Goal: Task Accomplishment & Management: Use online tool/utility

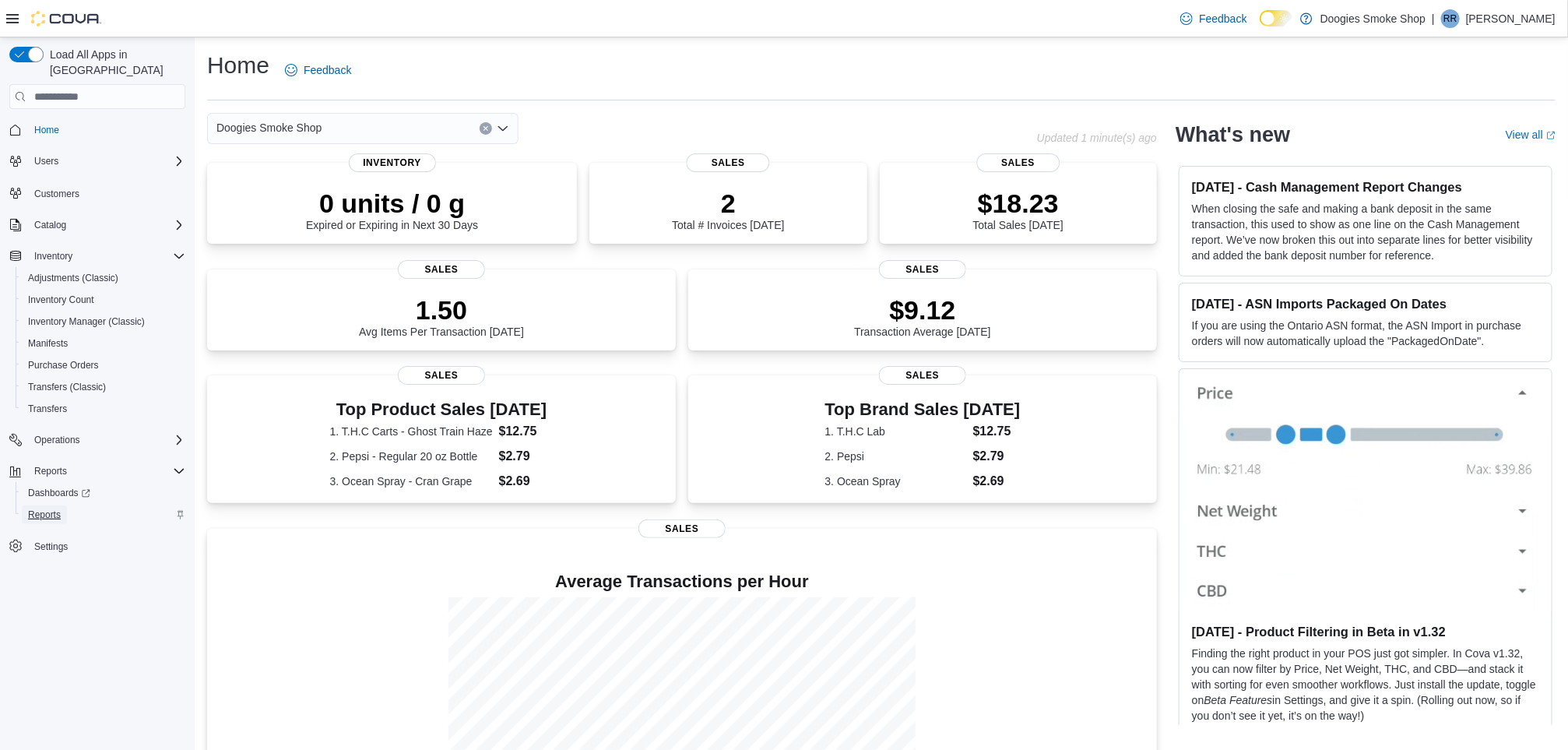
click at [45, 508] on span "Reports" at bounding box center [45, 515] width 33 height 13
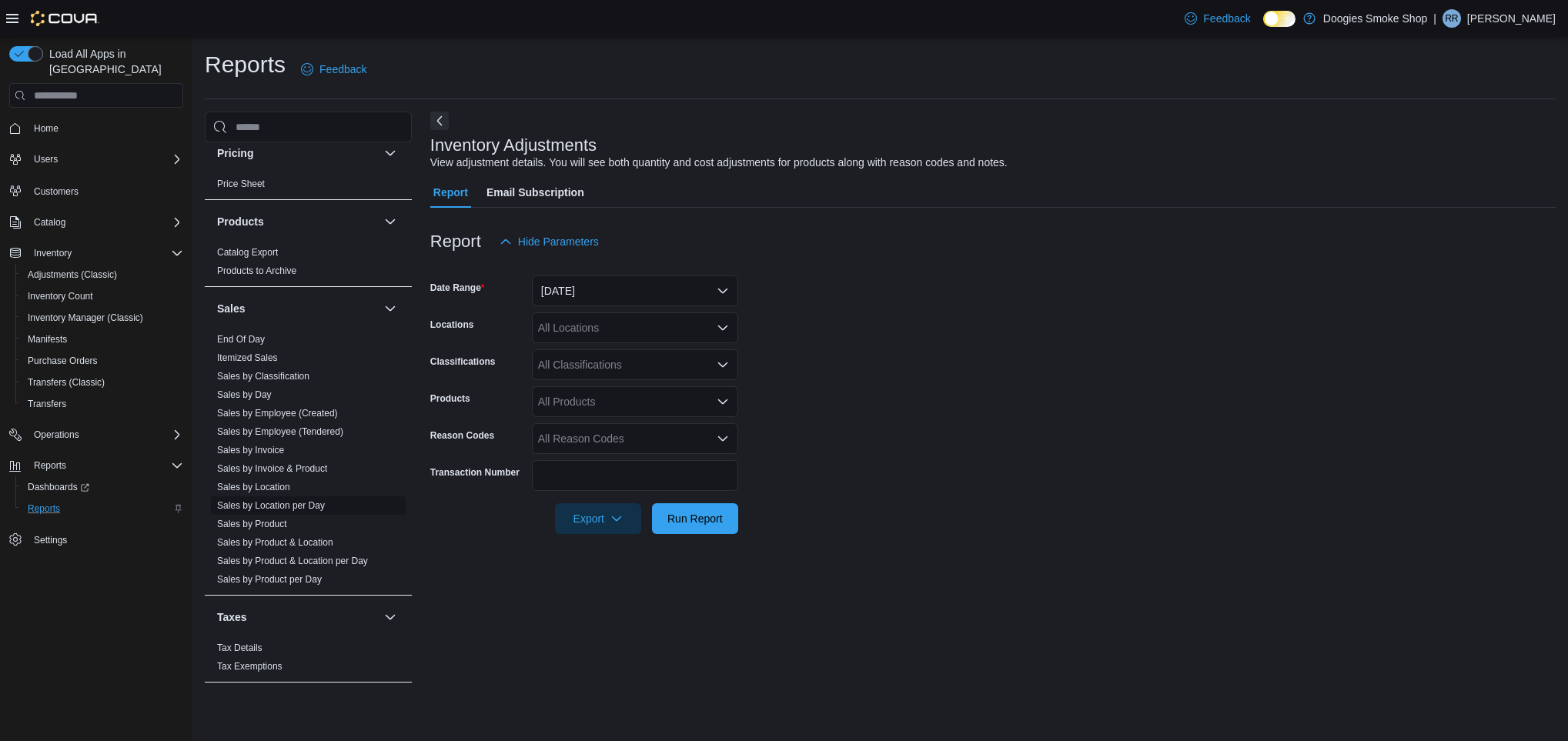
scroll to position [701, 0]
click at [322, 402] on span "Sales by Day" at bounding box center [308, 395] width 195 height 19
click at [329, 408] on link "Sales by Employee (Created)" at bounding box center [278, 413] width 121 height 11
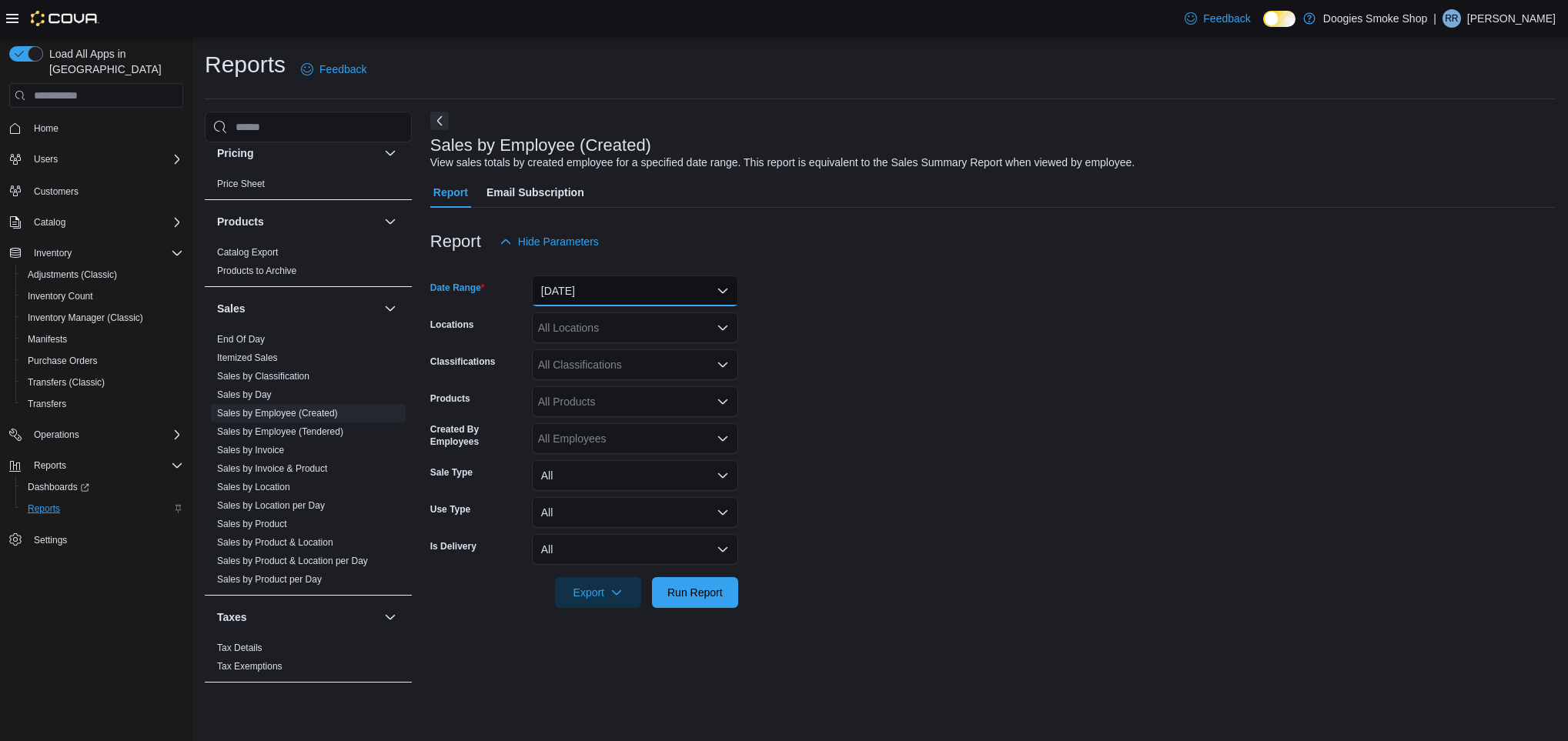
click at [663, 284] on button "[DATE]" at bounding box center [635, 291] width 206 height 31
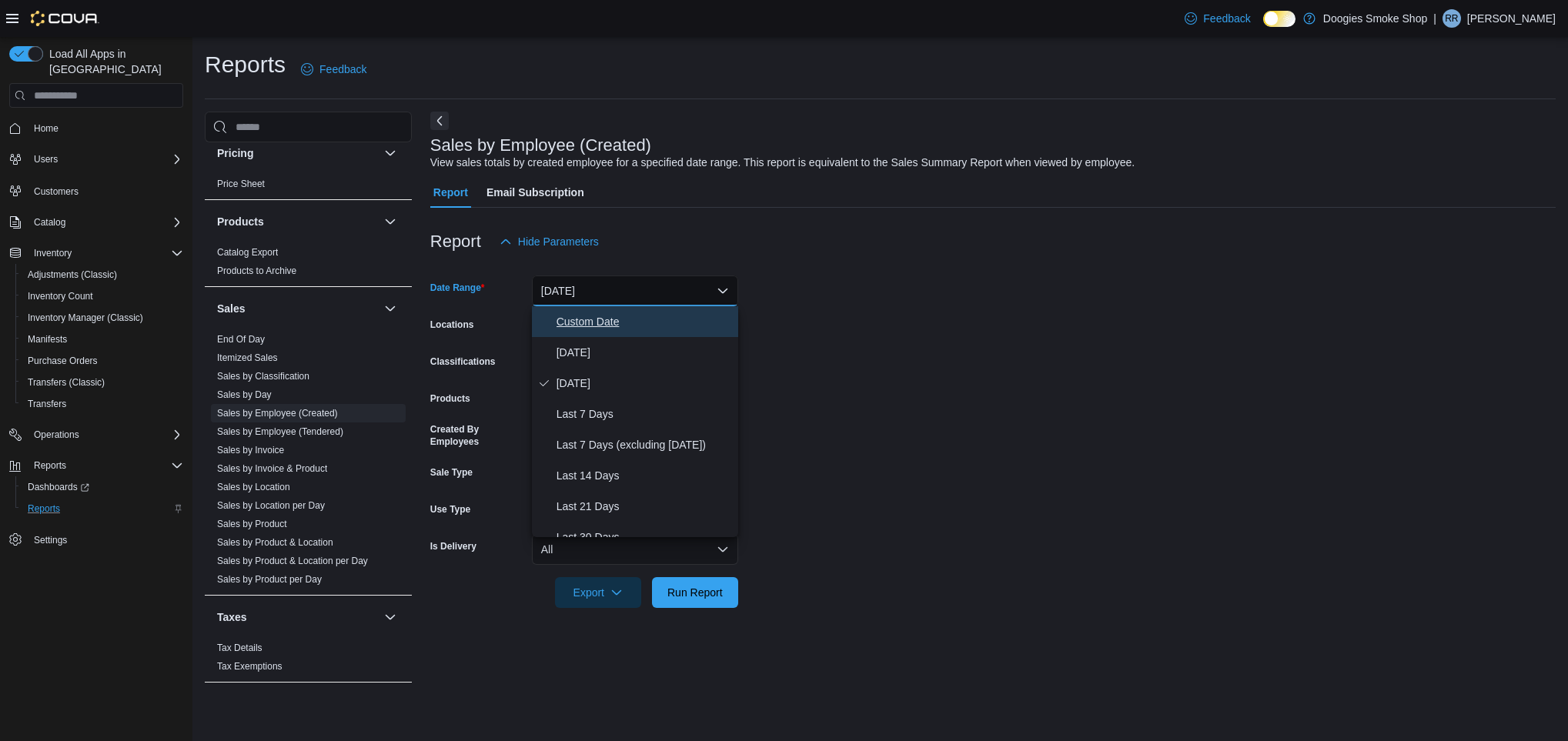
click at [679, 324] on span "Custom Date" at bounding box center [644, 322] width 175 height 19
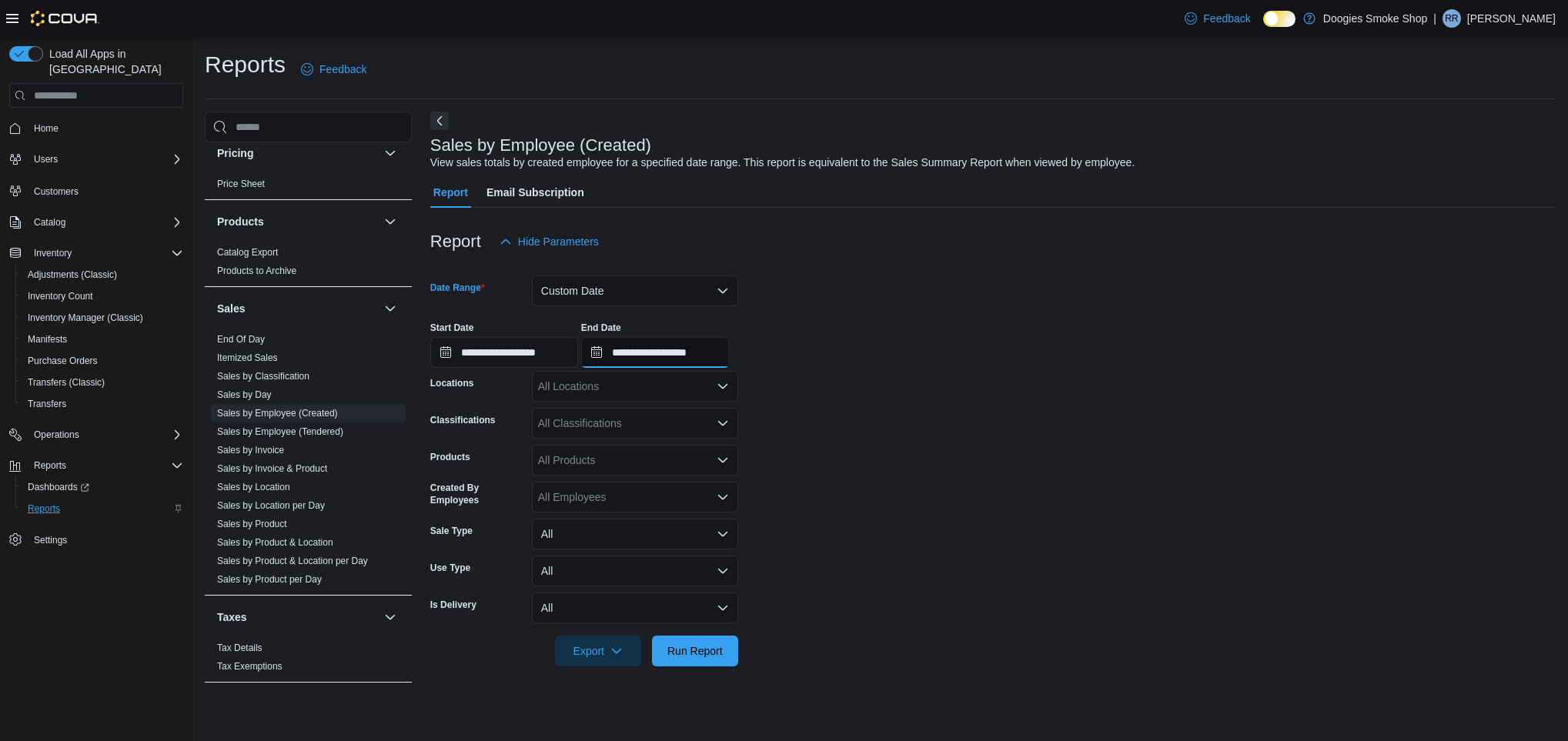
click at [672, 350] on input "**********" at bounding box center [654, 353] width 148 height 31
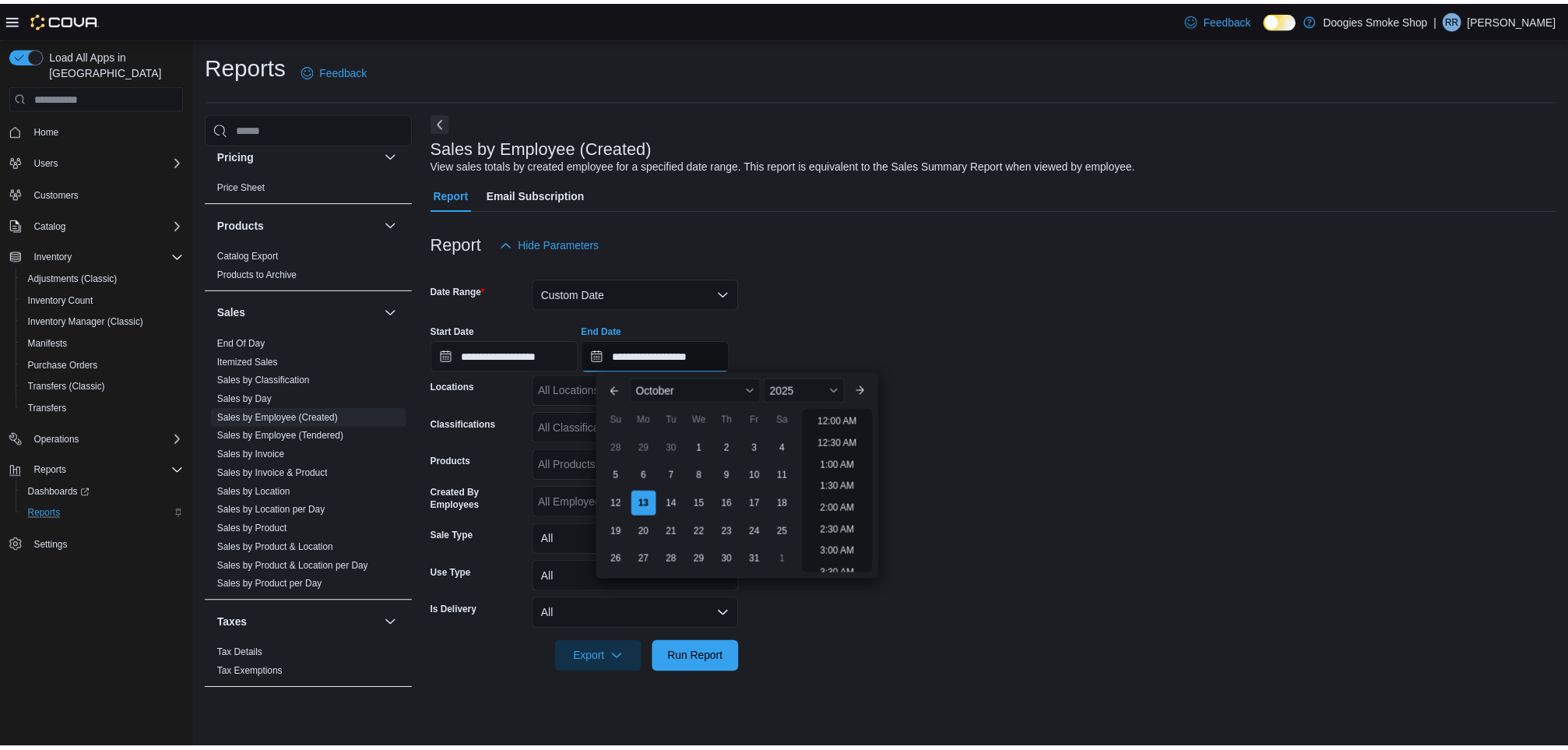
scroll to position [883, 0]
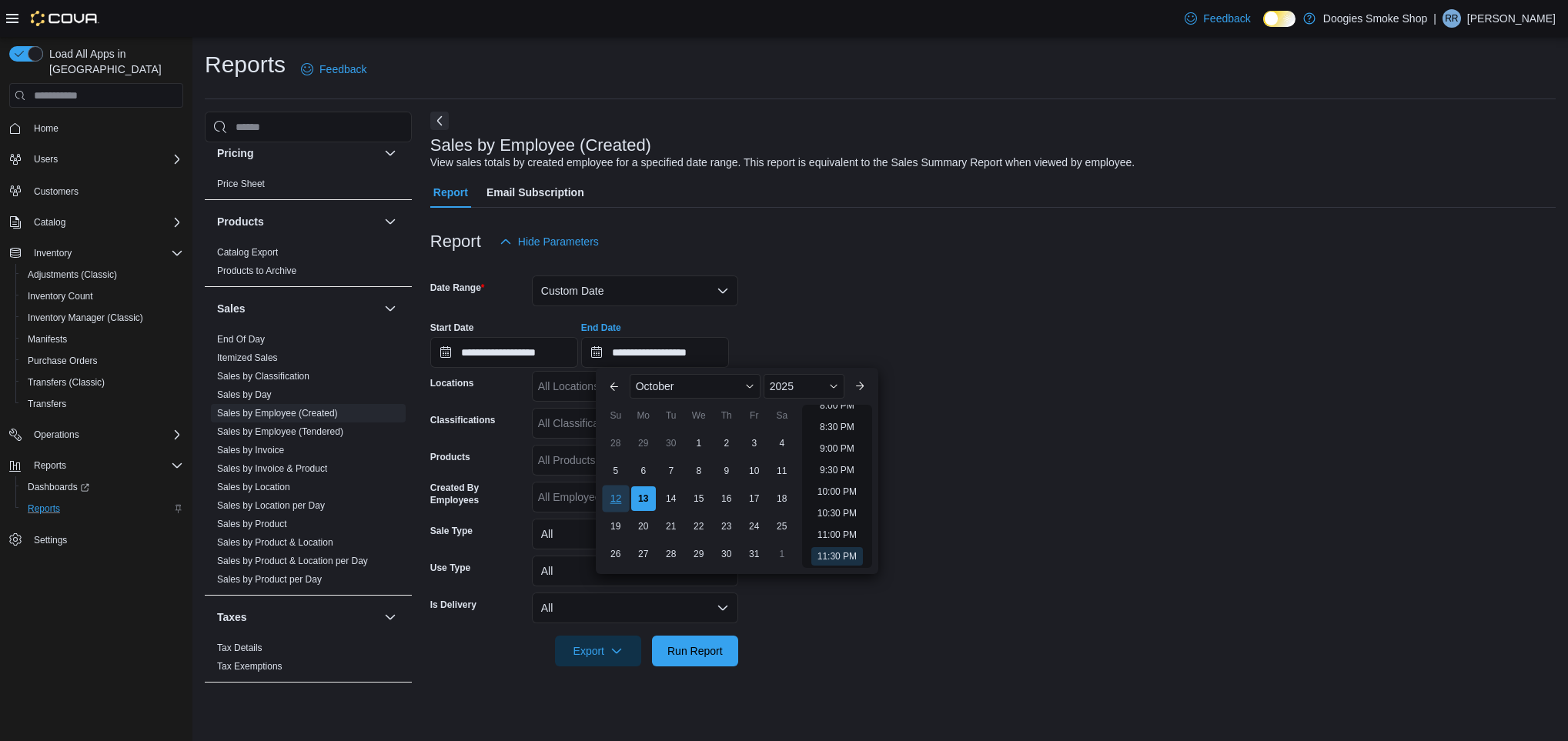
click at [610, 497] on div "12" at bounding box center [615, 498] width 27 height 27
type input "**********"
click at [712, 649] on span "Run Report" at bounding box center [694, 650] width 55 height 16
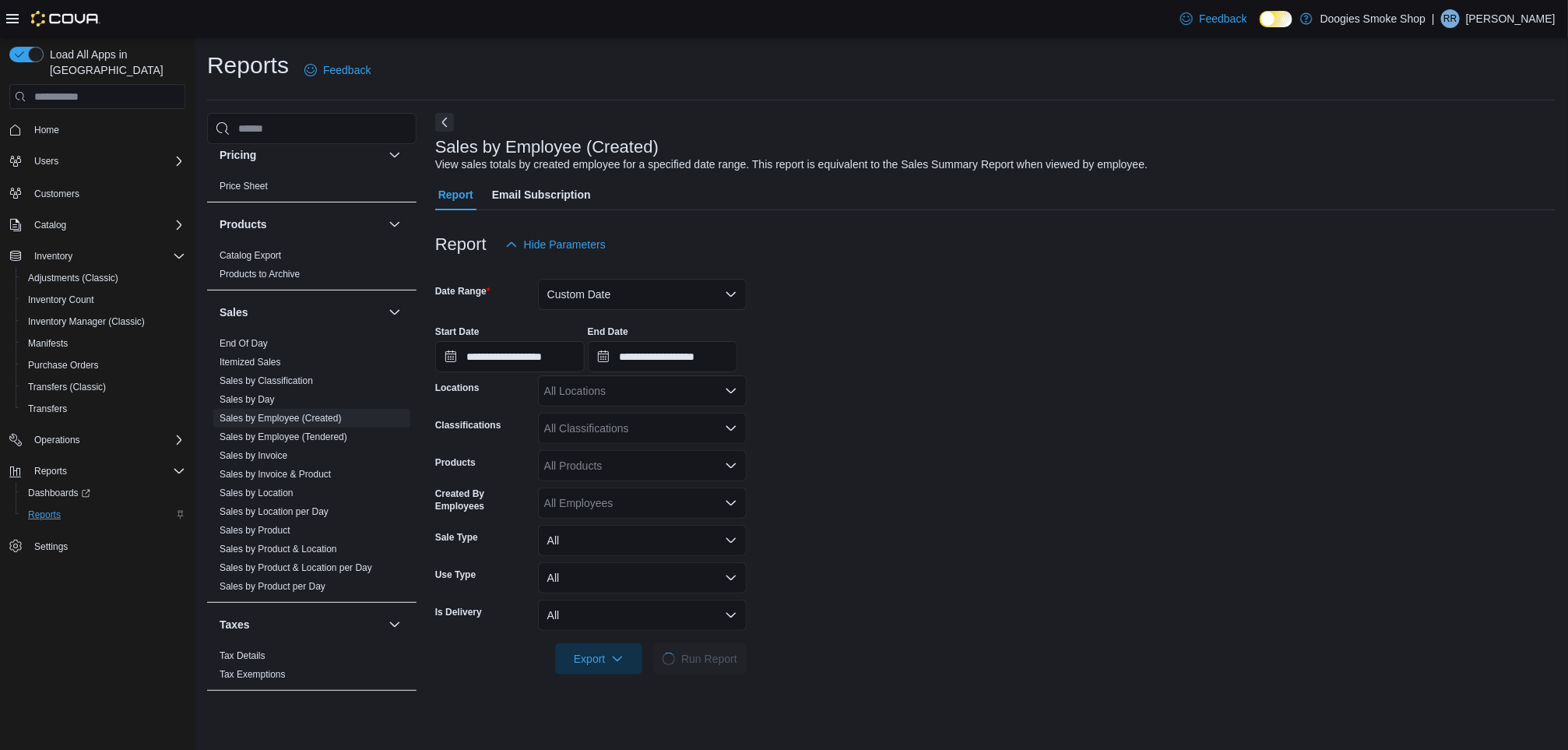
click at [602, 395] on div "All Locations" at bounding box center [642, 391] width 209 height 31
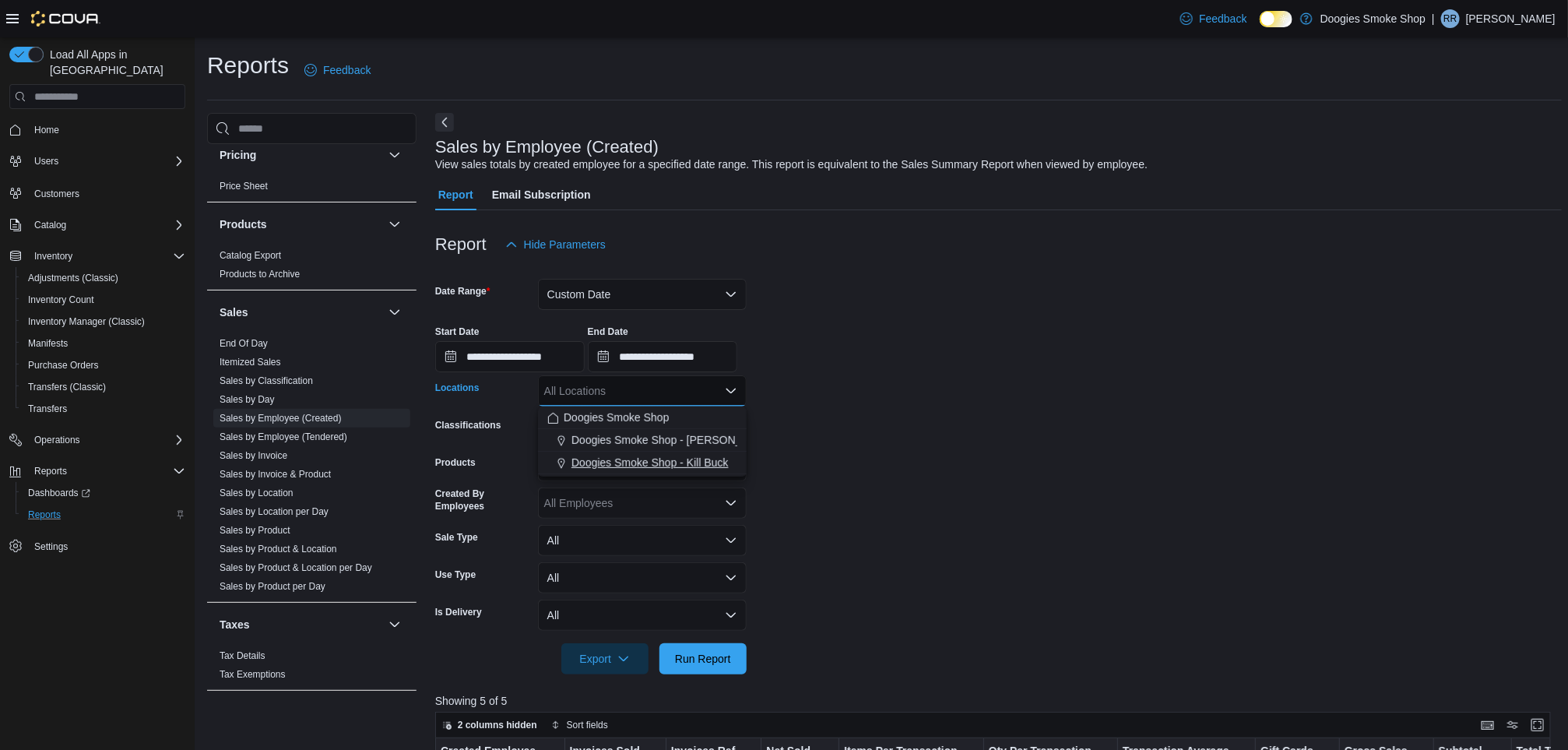
click at [671, 455] on span "Doogies Smoke Shop - Kill Buck" at bounding box center [649, 463] width 157 height 16
click at [701, 655] on span "Run Report" at bounding box center [702, 658] width 56 height 16
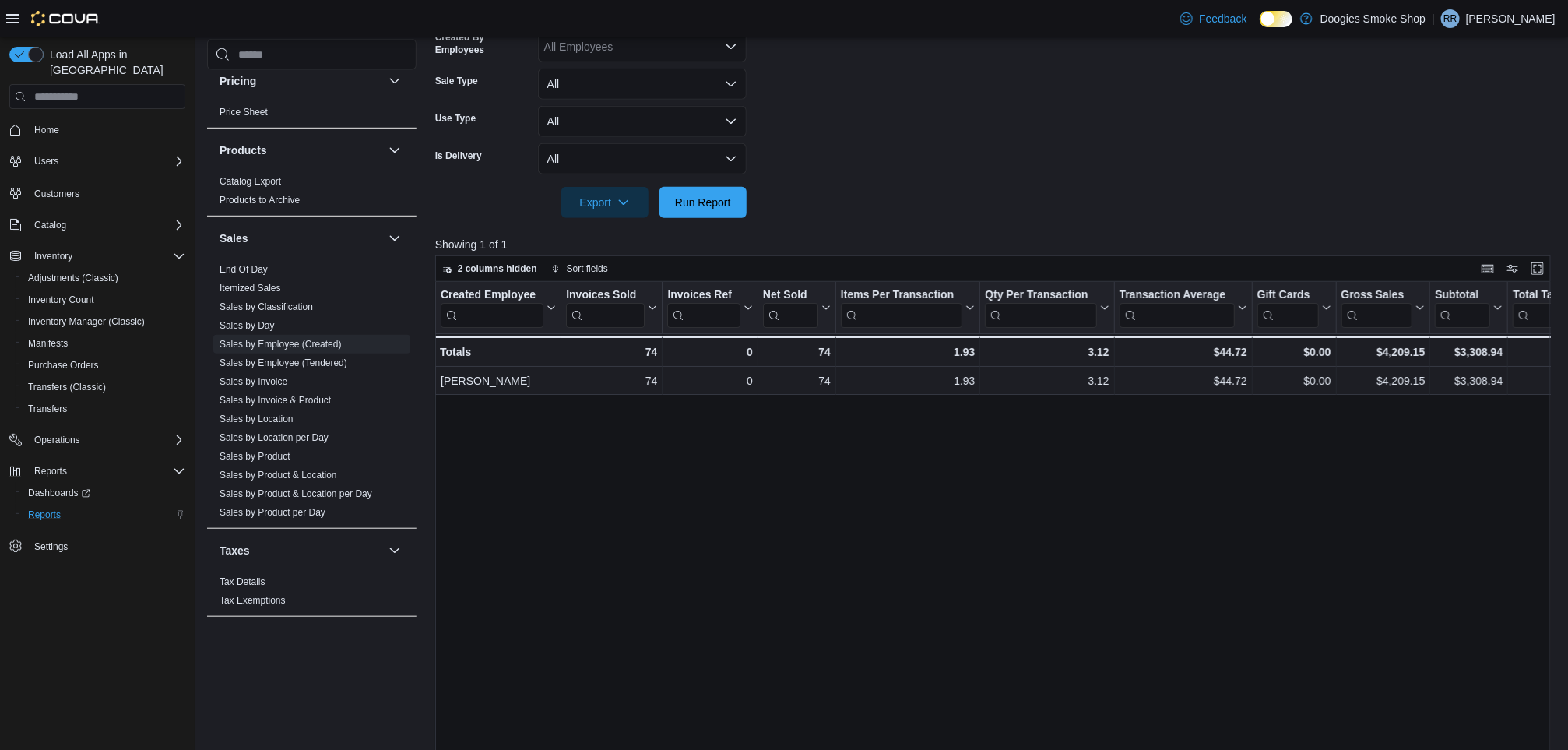
scroll to position [340, 0]
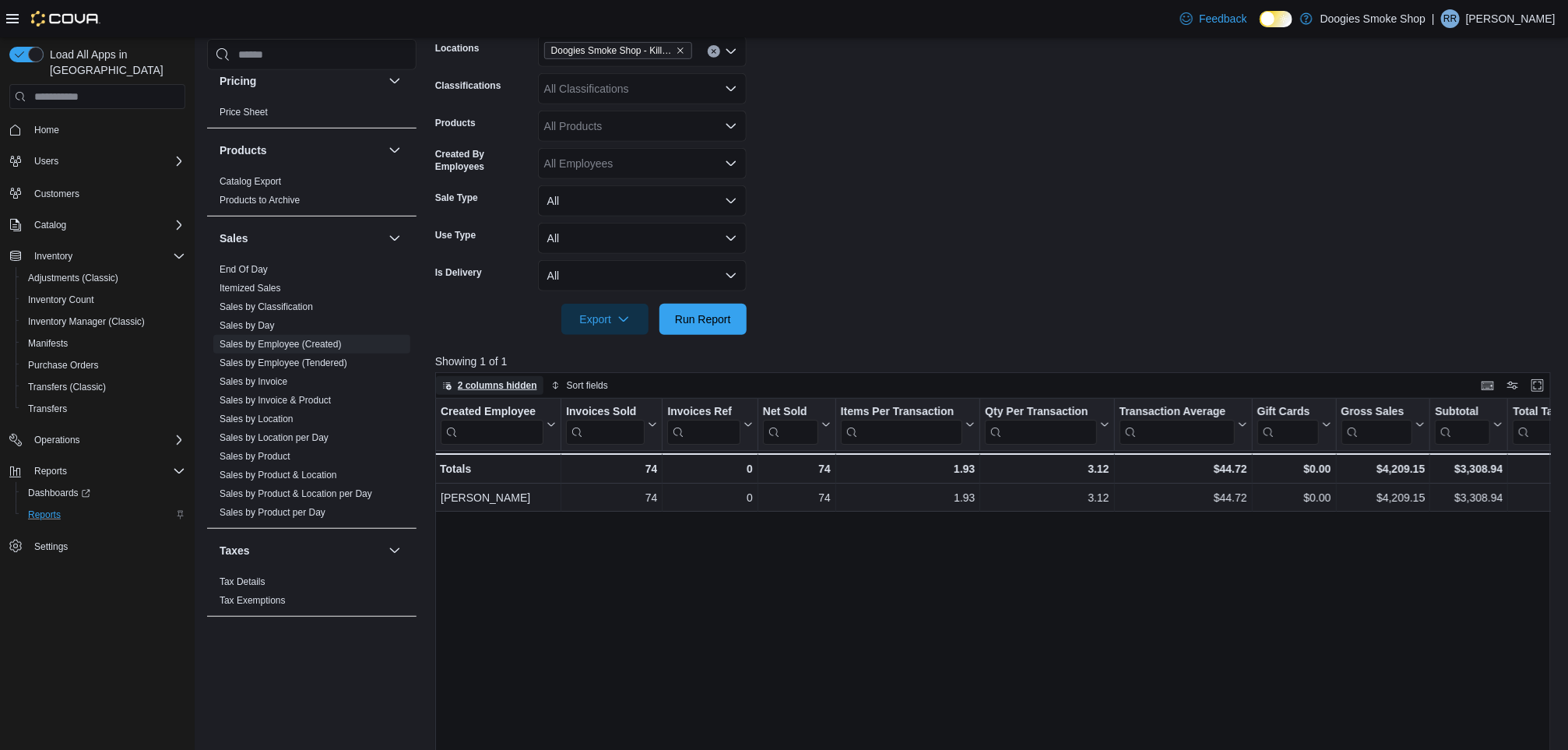
click at [515, 383] on span "2 columns hidden" at bounding box center [497, 385] width 79 height 13
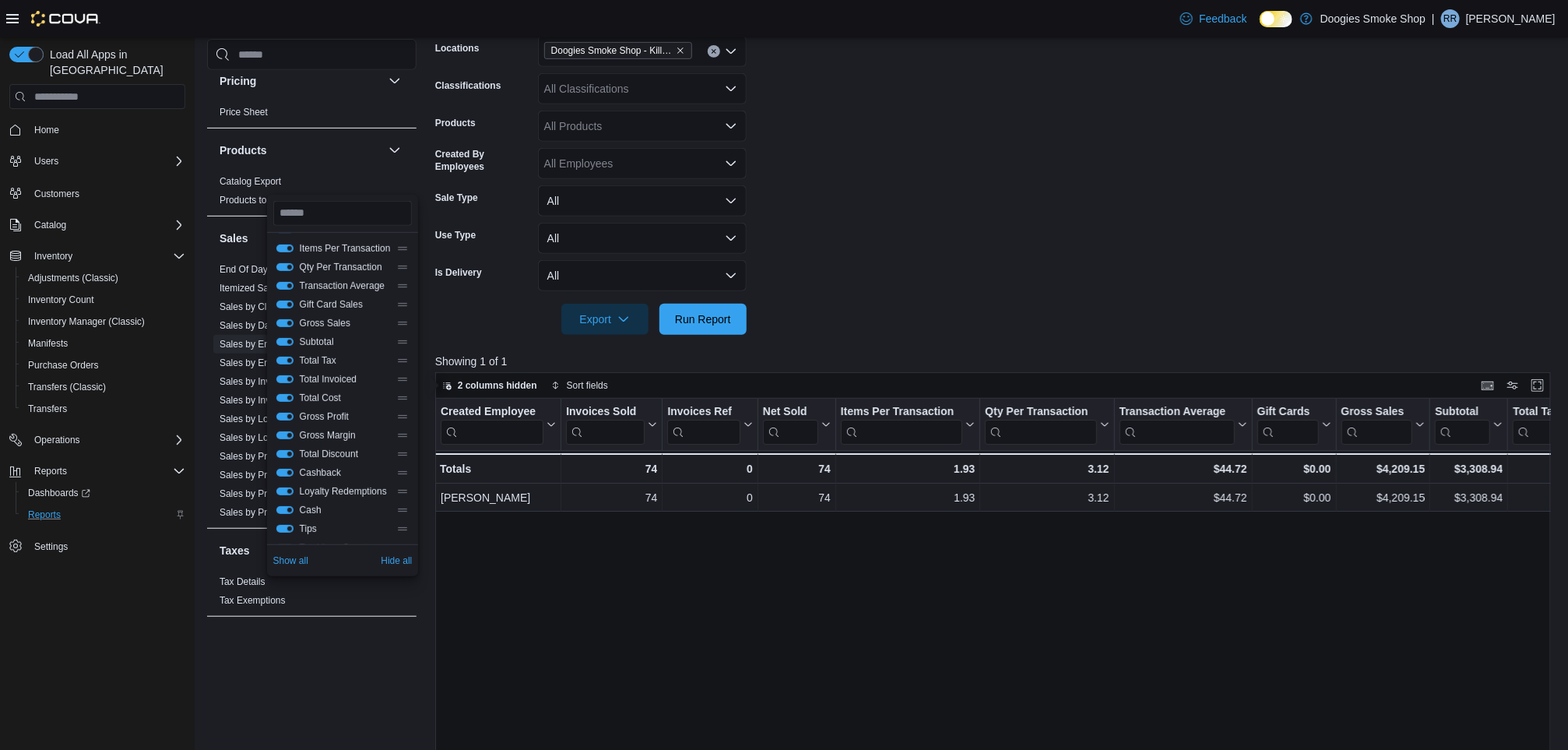
scroll to position [111, 0]
click at [288, 493] on button "Tips" at bounding box center [285, 493] width 17 height 8
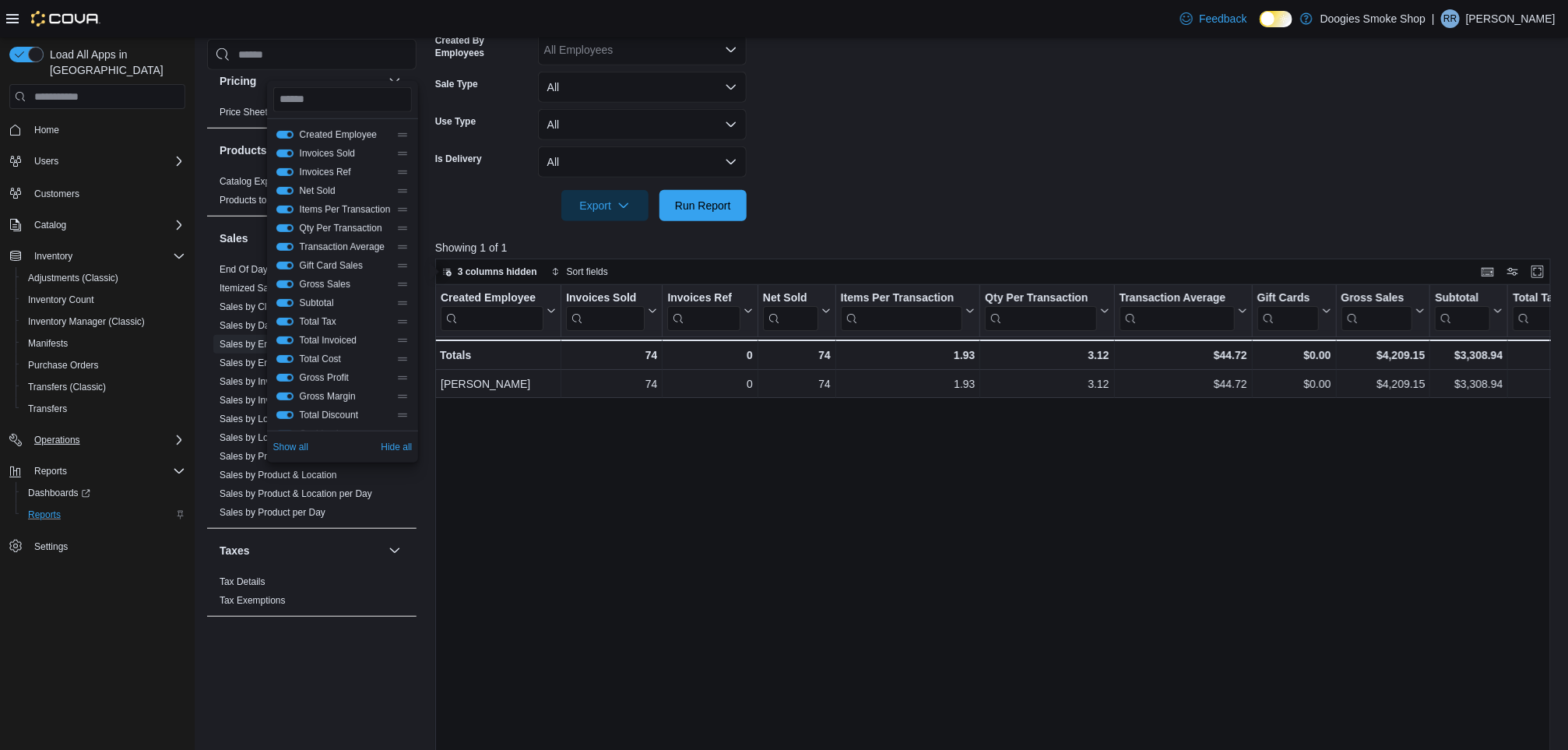
scroll to position [457, 0]
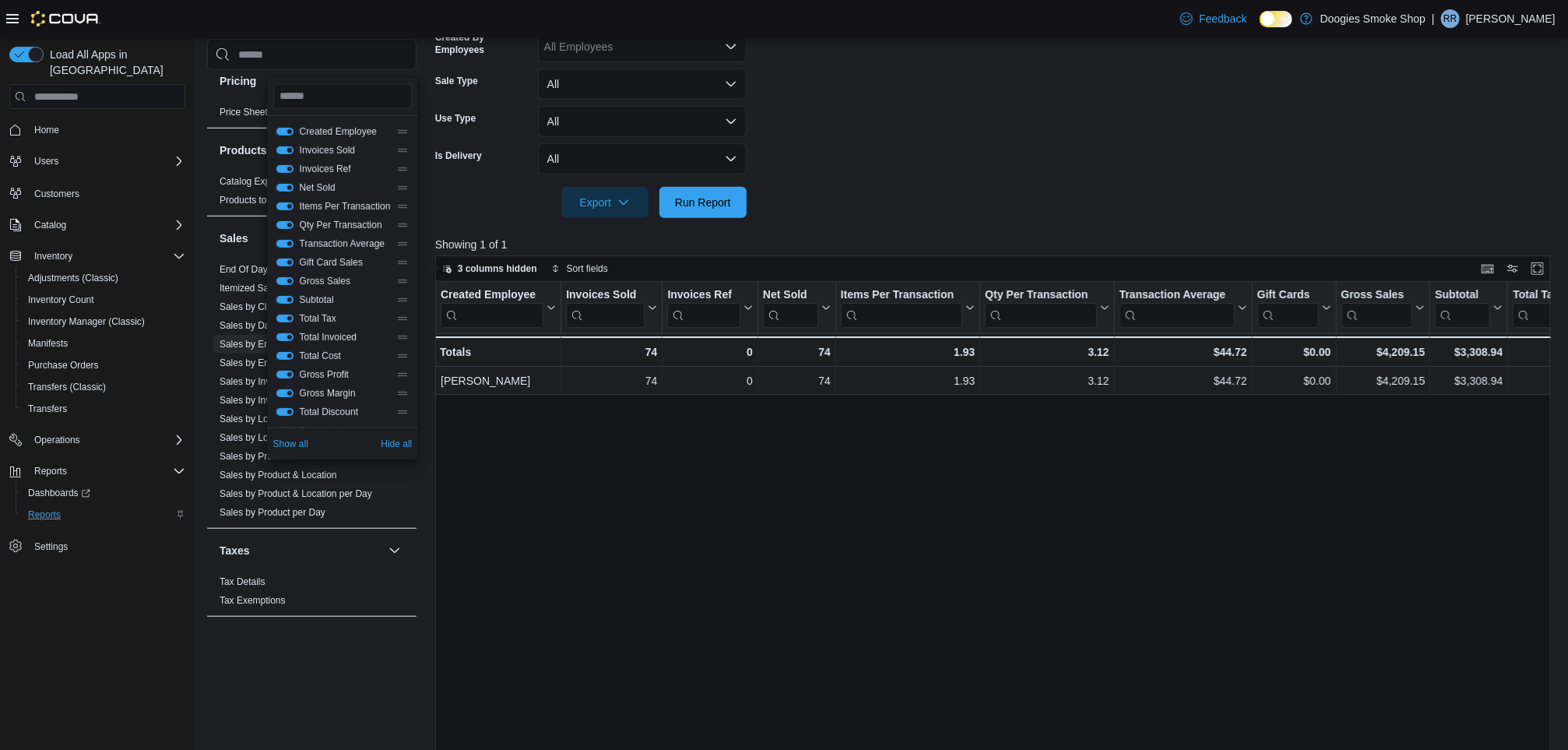
click at [288, 147] on button "Invoices Sold" at bounding box center [285, 151] width 17 height 8
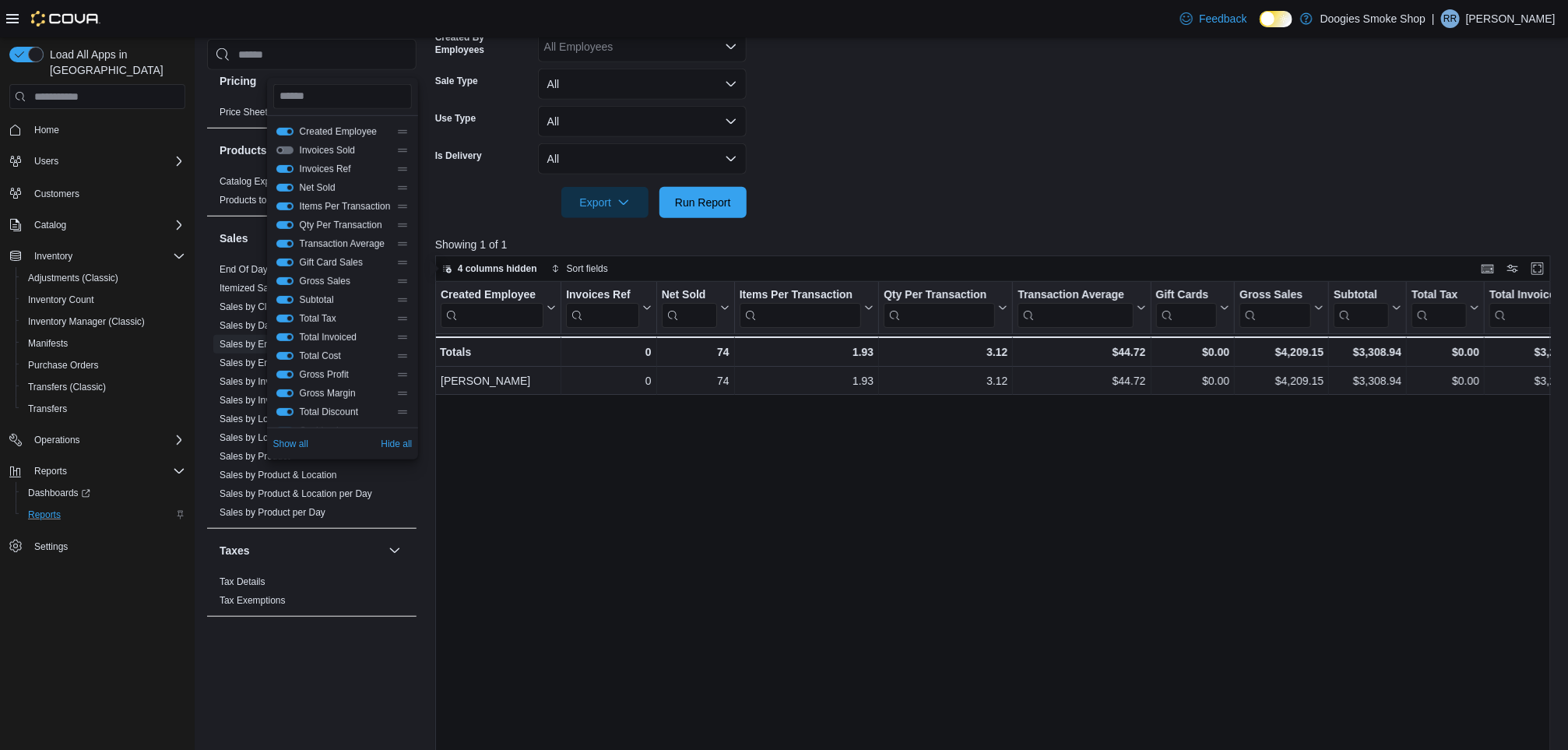
click at [283, 166] on button "Invoices Ref" at bounding box center [285, 169] width 17 height 8
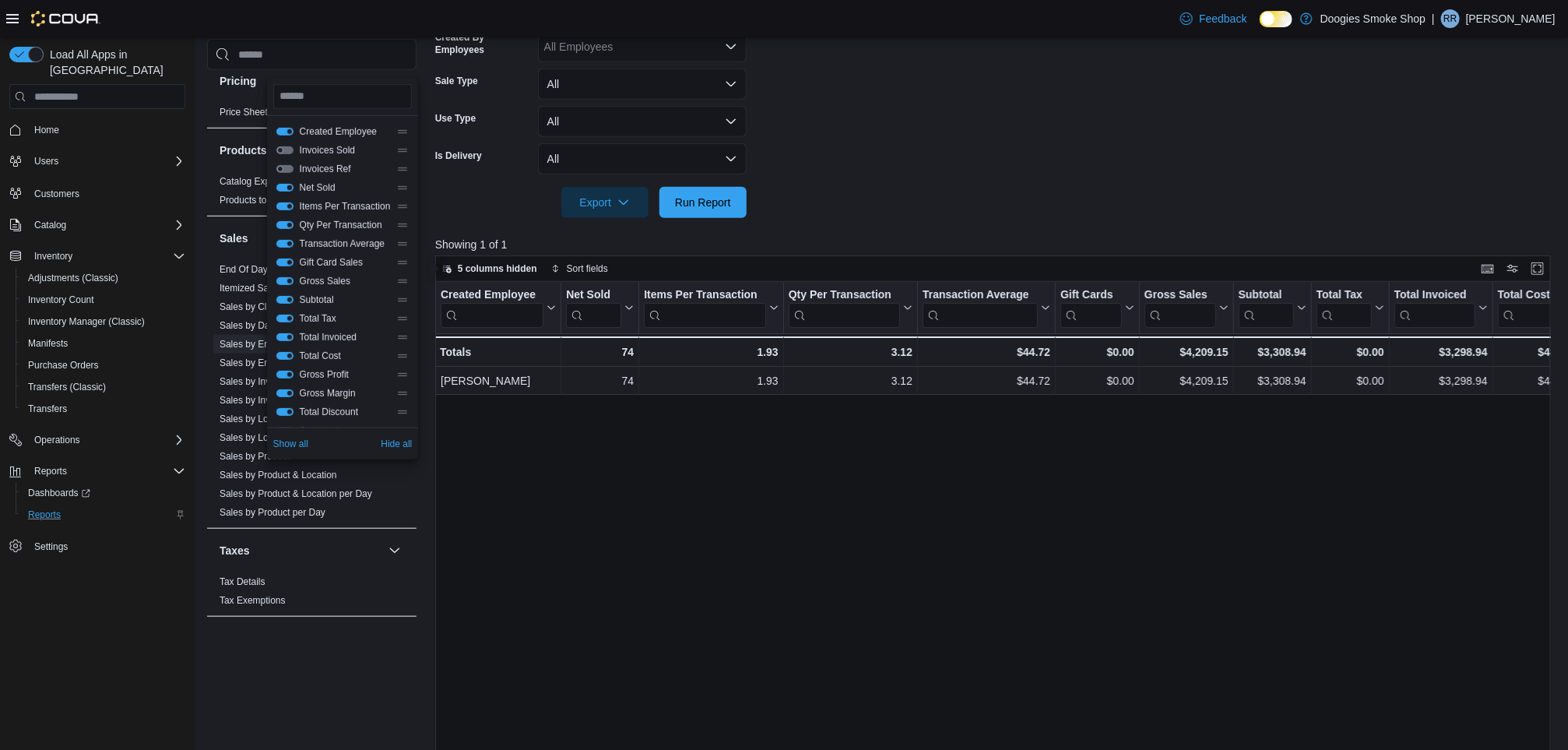
click at [286, 187] on button "Net Sold" at bounding box center [285, 188] width 17 height 8
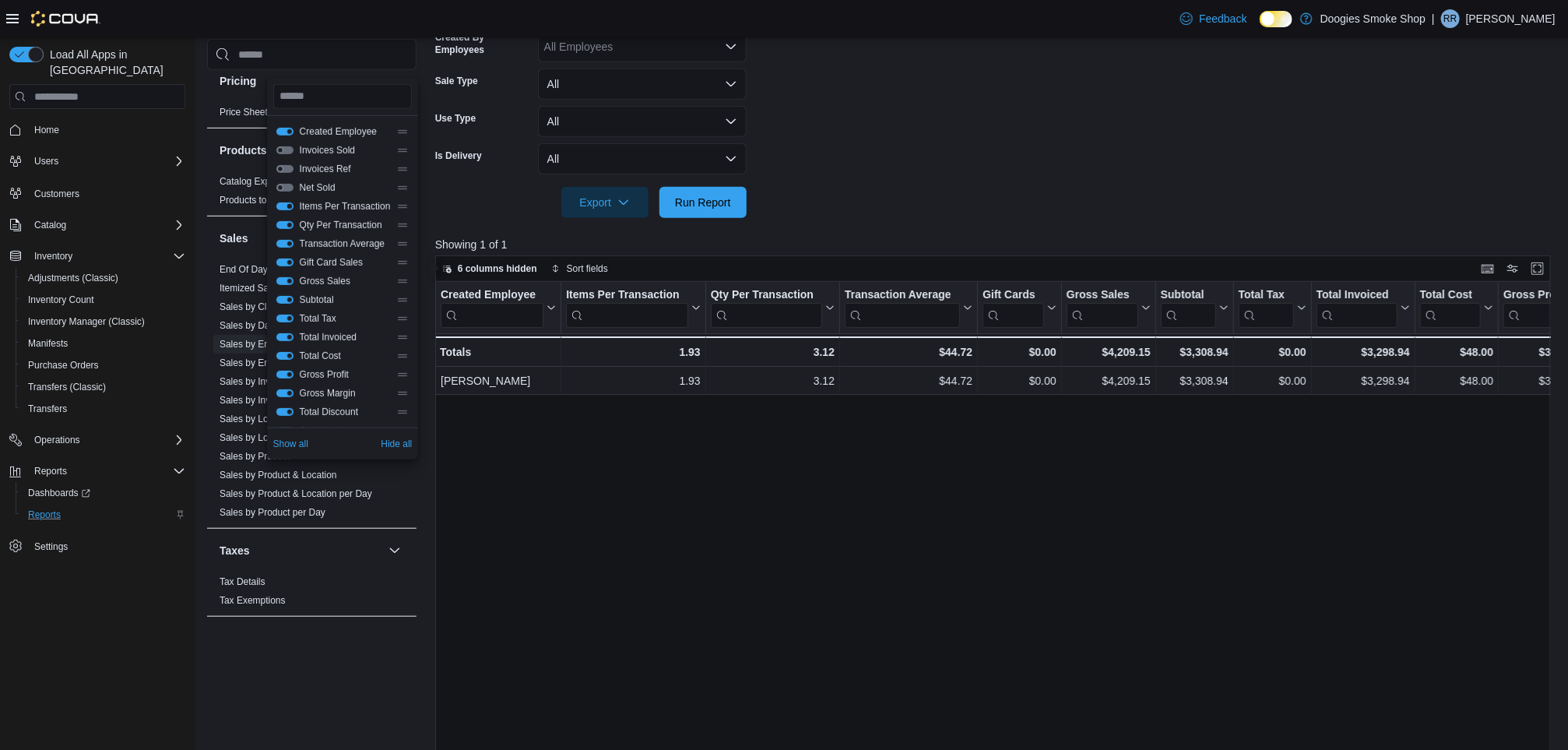
click at [286, 203] on button "Items Per Transaction" at bounding box center [285, 206] width 17 height 8
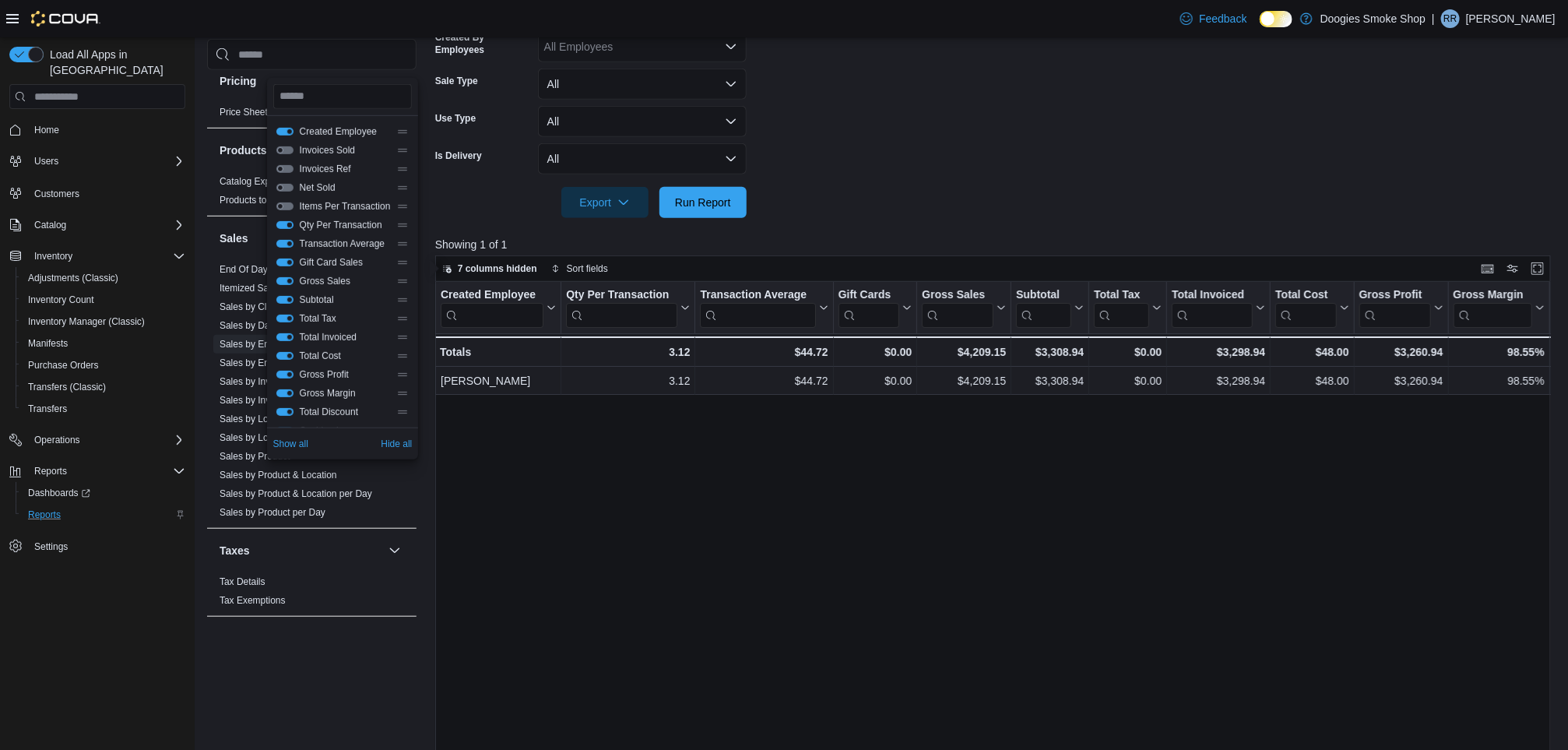
click at [285, 222] on button "Qty Per Transaction" at bounding box center [285, 225] width 17 height 8
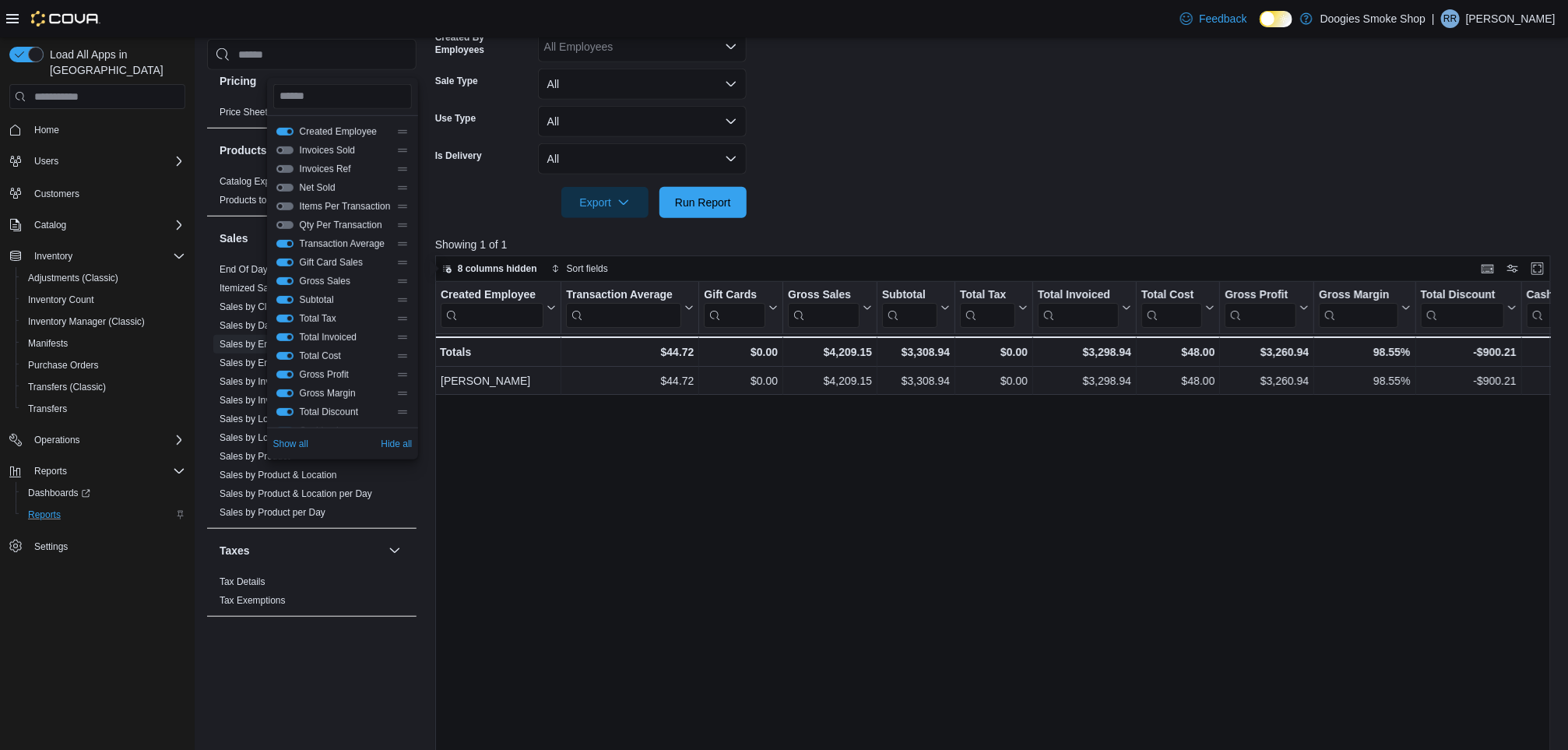
click at [282, 246] on button "Transaction Average" at bounding box center [285, 244] width 17 height 8
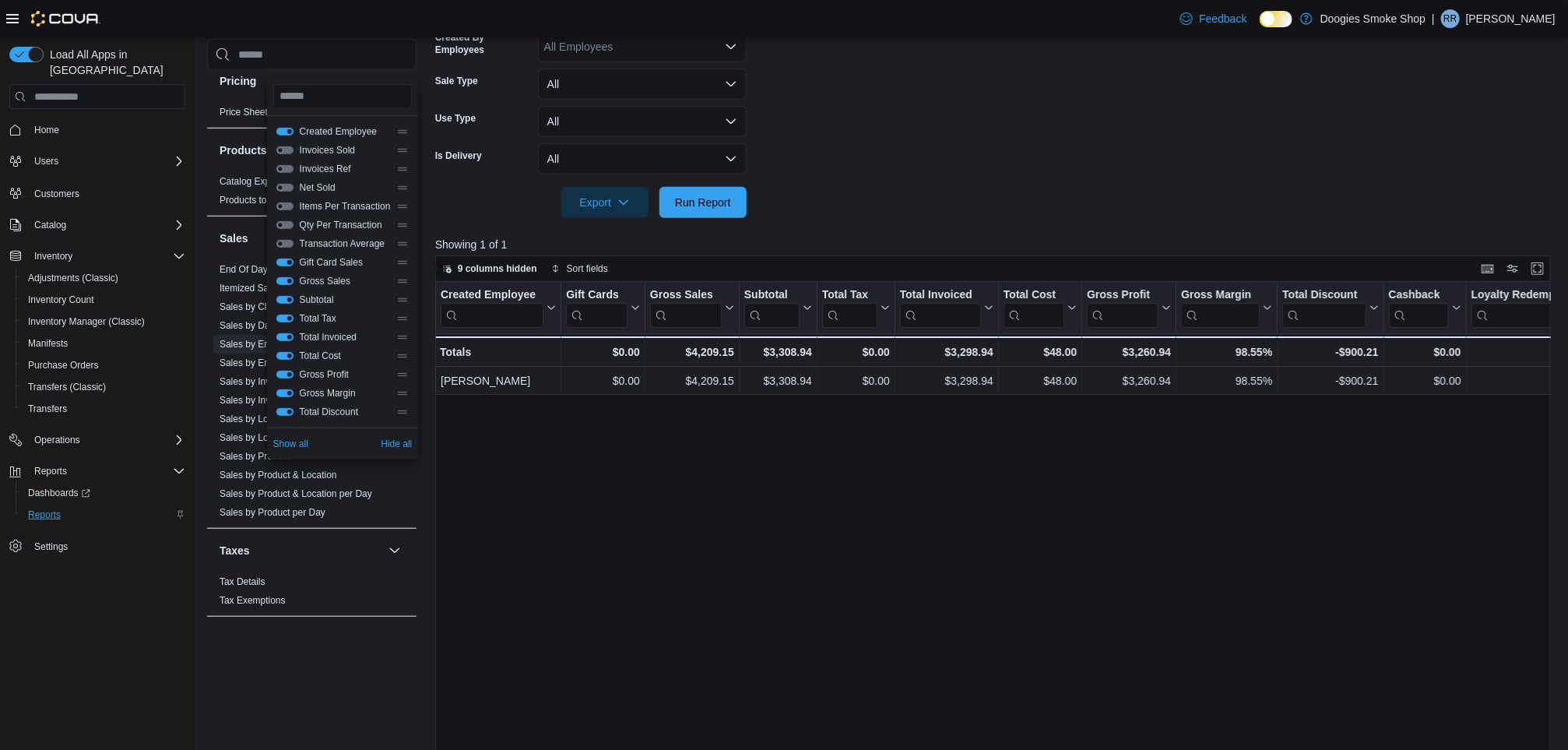
click at [281, 258] on button "Gift Card Sales" at bounding box center [285, 262] width 17 height 8
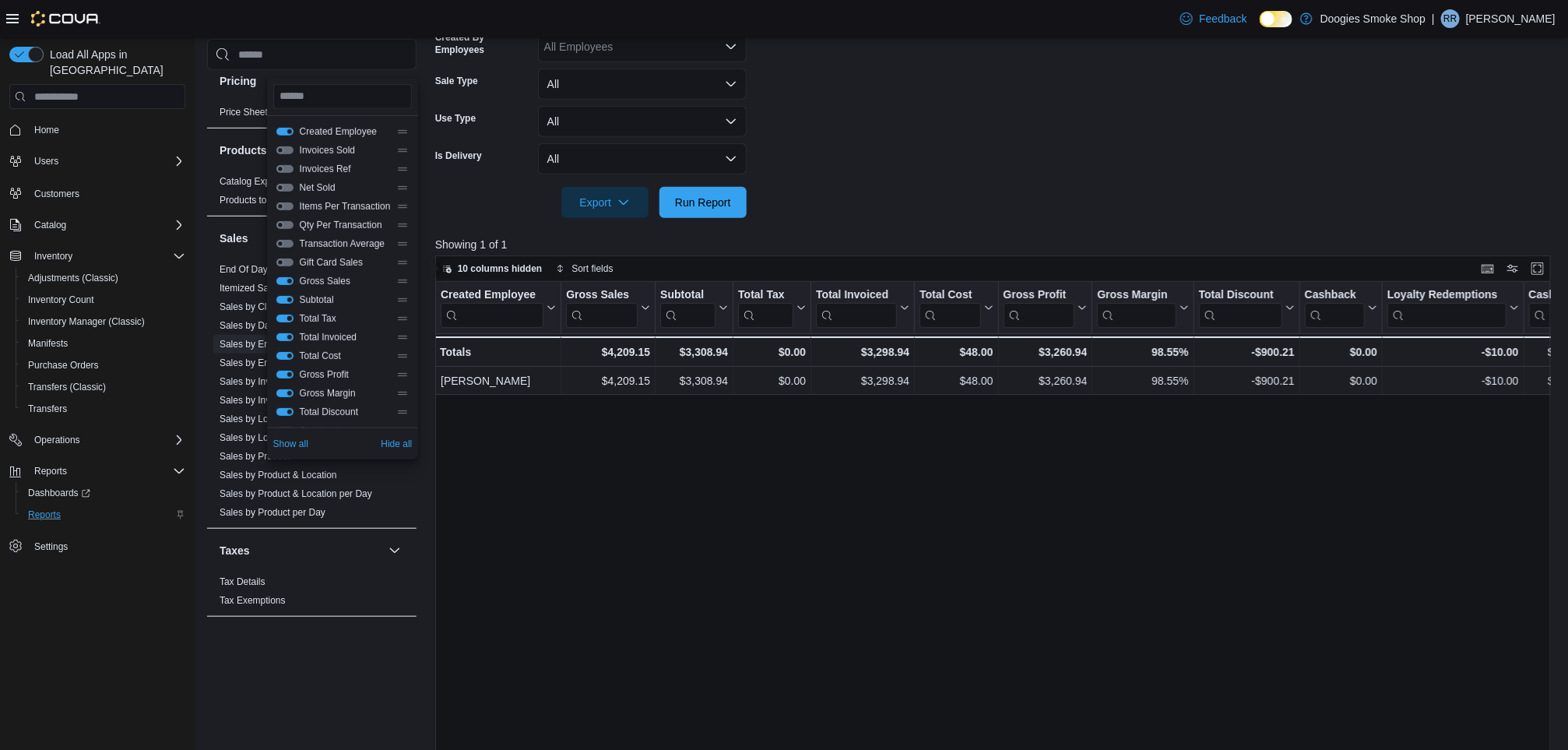
click at [281, 316] on button "Total Tax" at bounding box center [285, 319] width 17 height 8
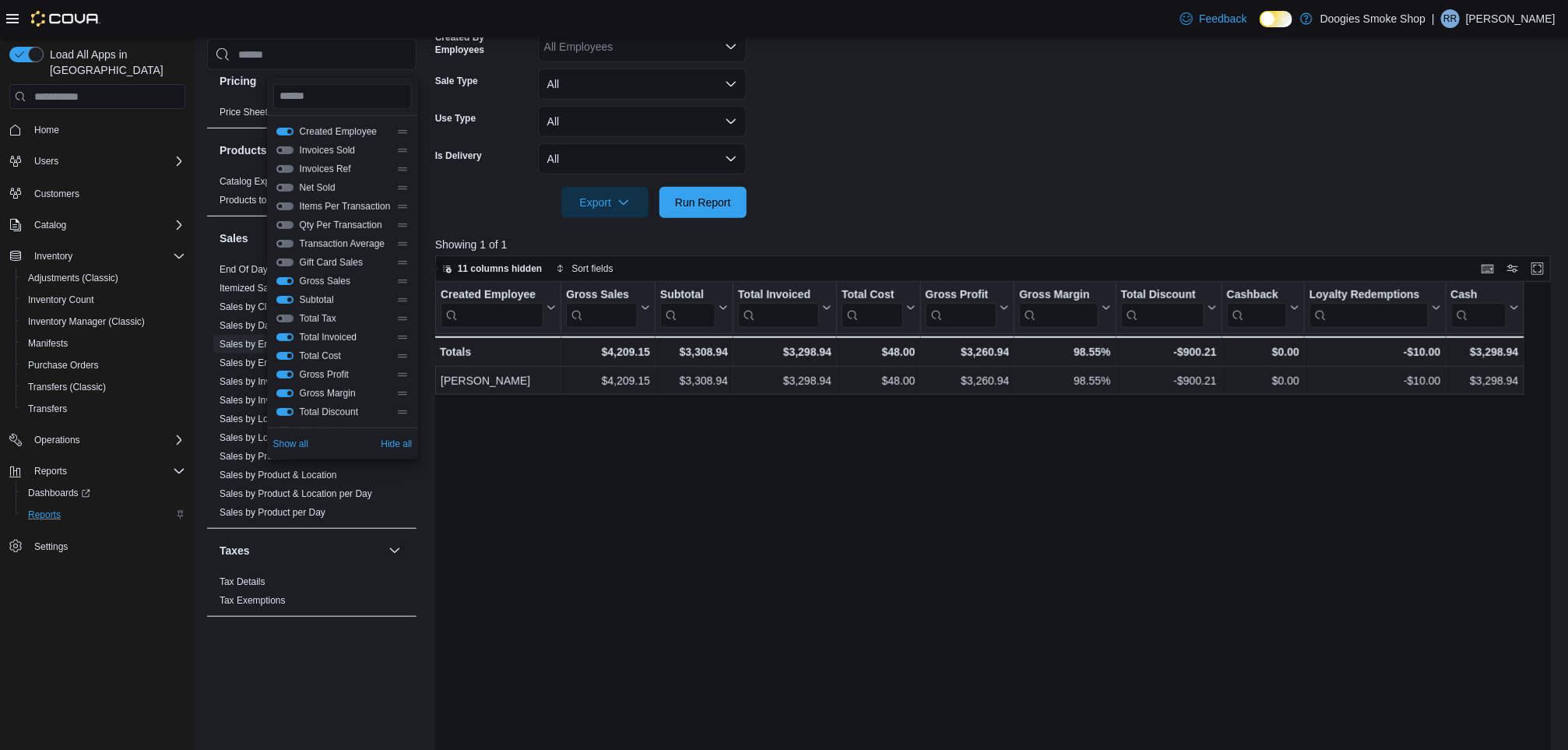
click at [282, 354] on button "Total Cost" at bounding box center [285, 356] width 17 height 8
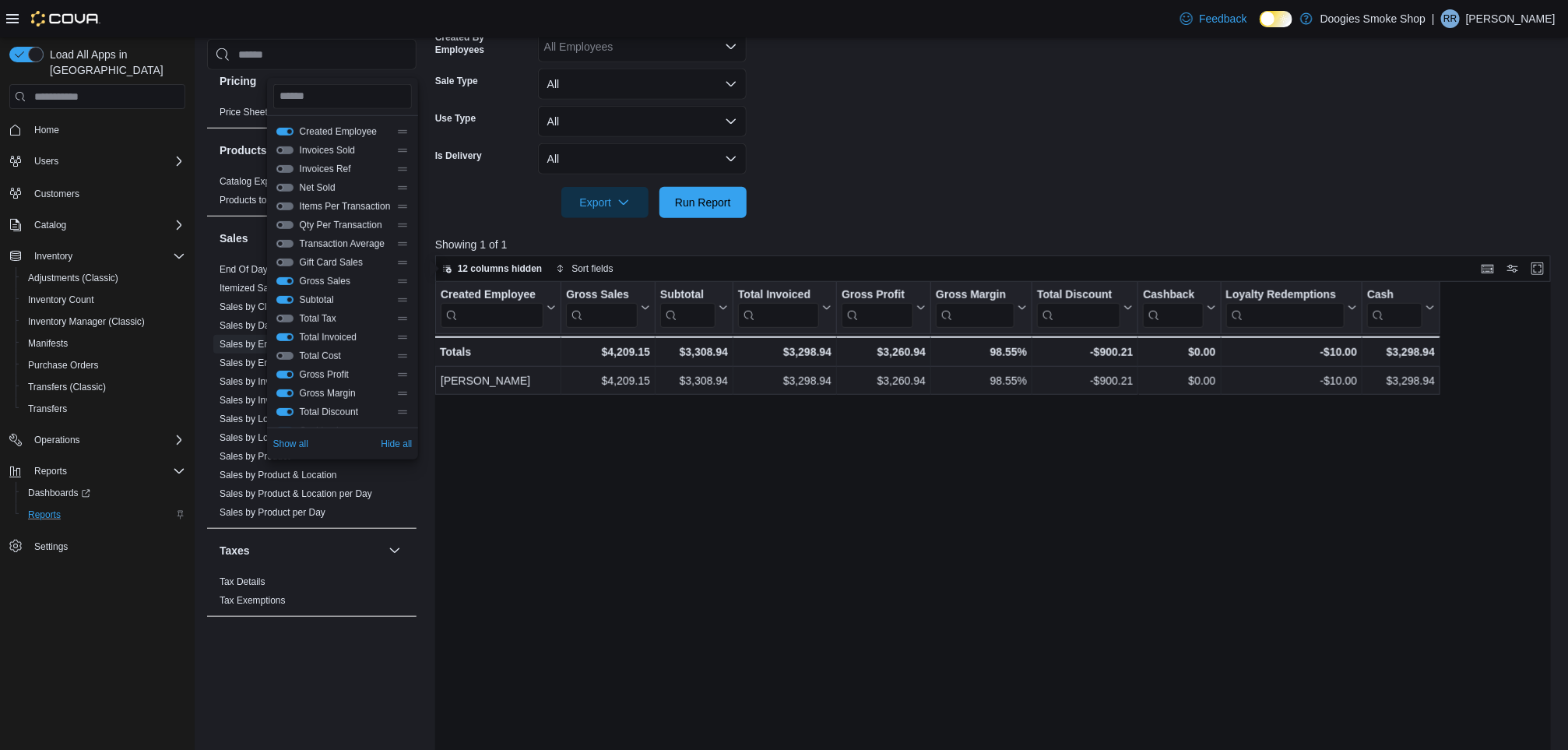
click at [282, 373] on button "Gross Profit" at bounding box center [285, 374] width 17 height 8
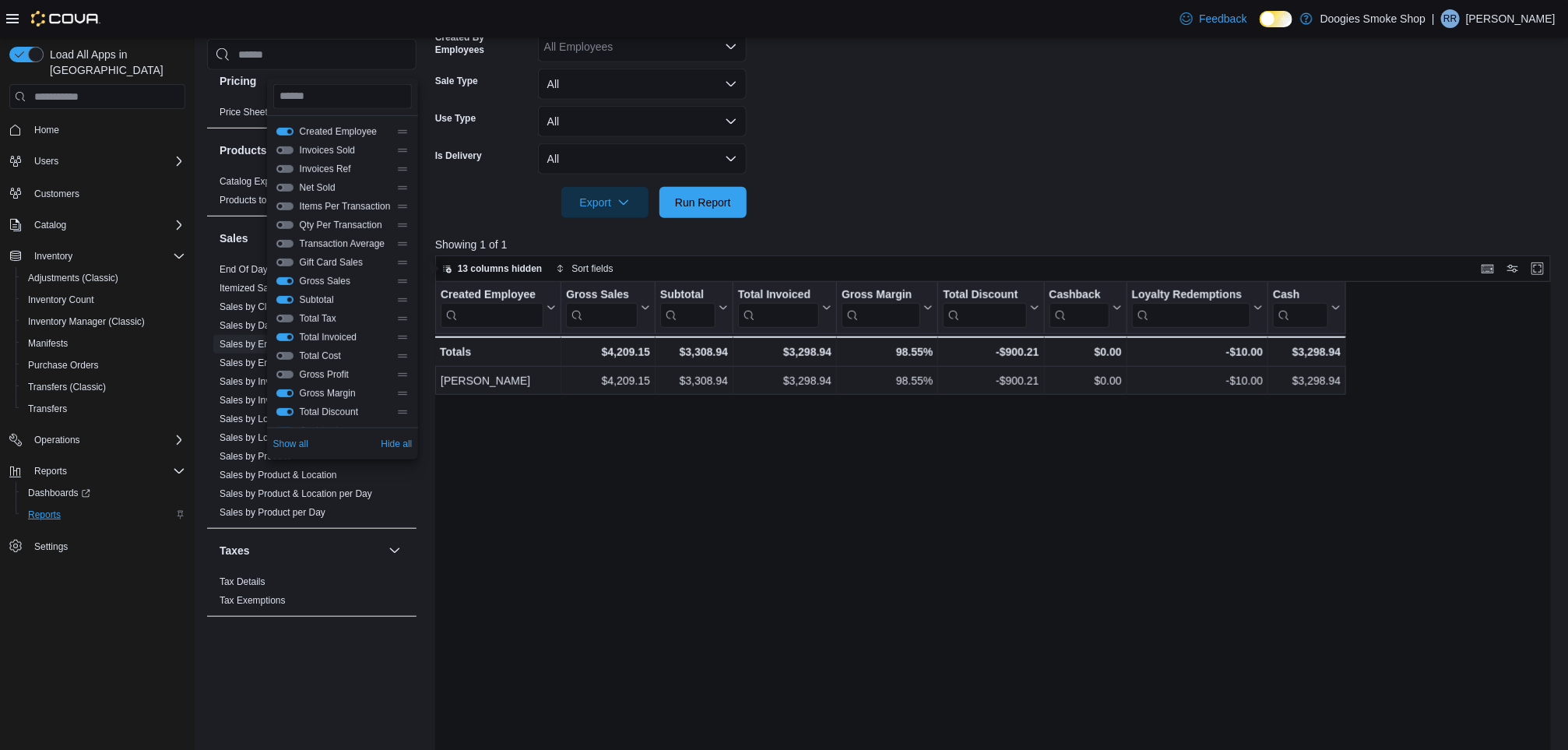
click at [281, 395] on button "Gross Margin" at bounding box center [285, 393] width 17 height 8
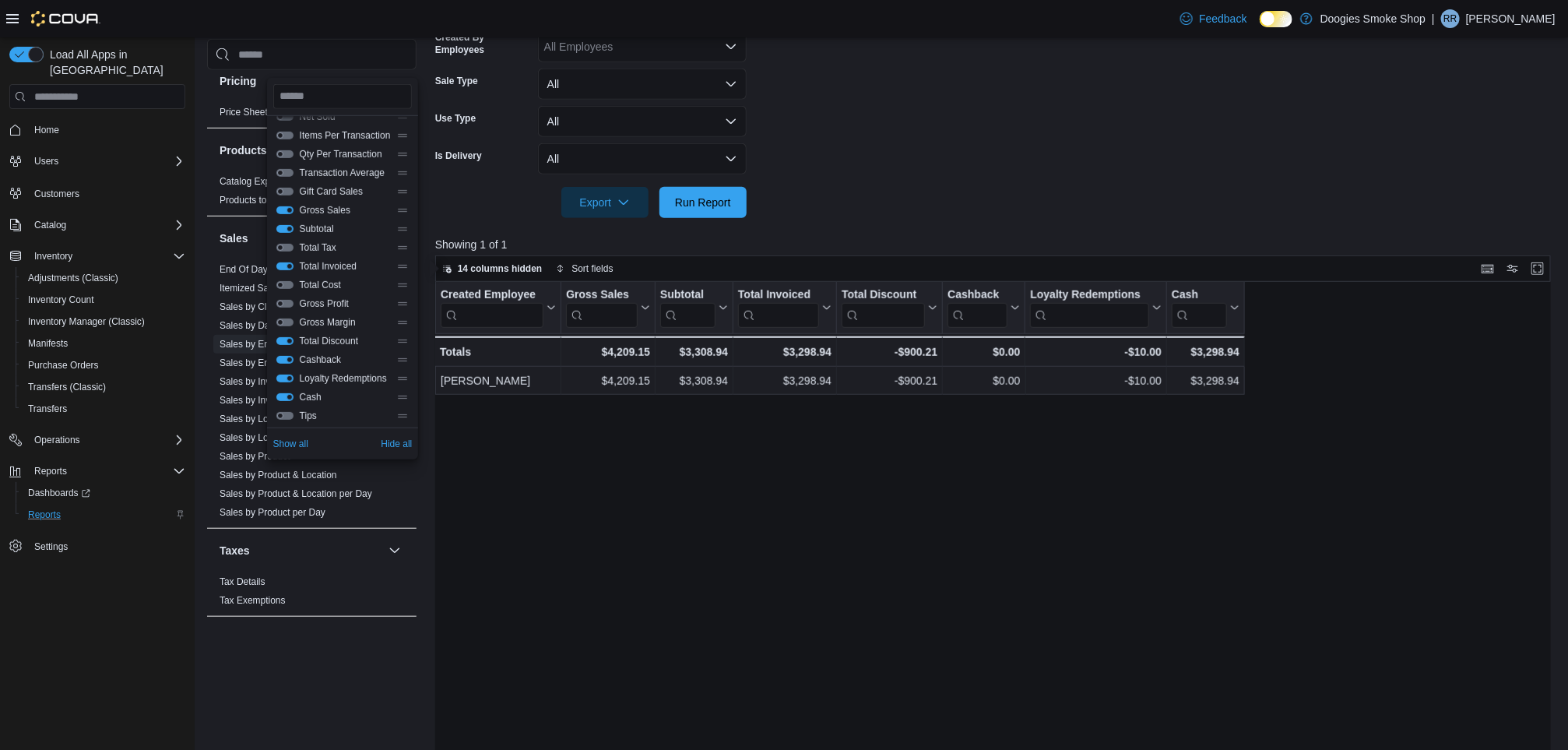
scroll to position [111, 0]
click at [287, 316] on button "Cashback" at bounding box center [285, 320] width 17 height 8
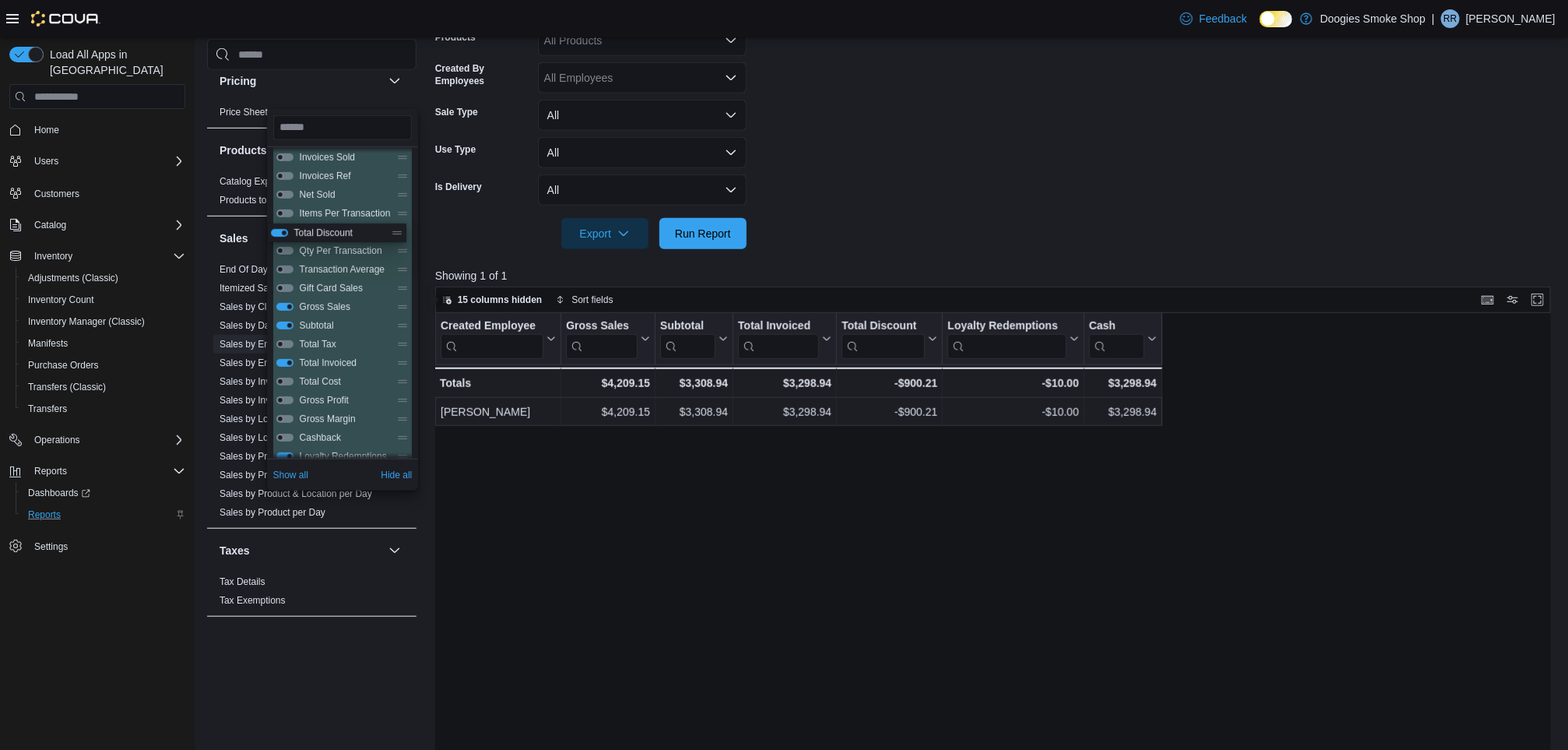
scroll to position [24, 0]
drag, startPoint x: 397, startPoint y: 300, endPoint x: 374, endPoint y: 308, distance: 24.4
click at [374, 308] on div "Created Employee Invoices Sold Invoices Ref Net Sold Items Per Transaction Qty …" at bounding box center [343, 336] width 140 height 411
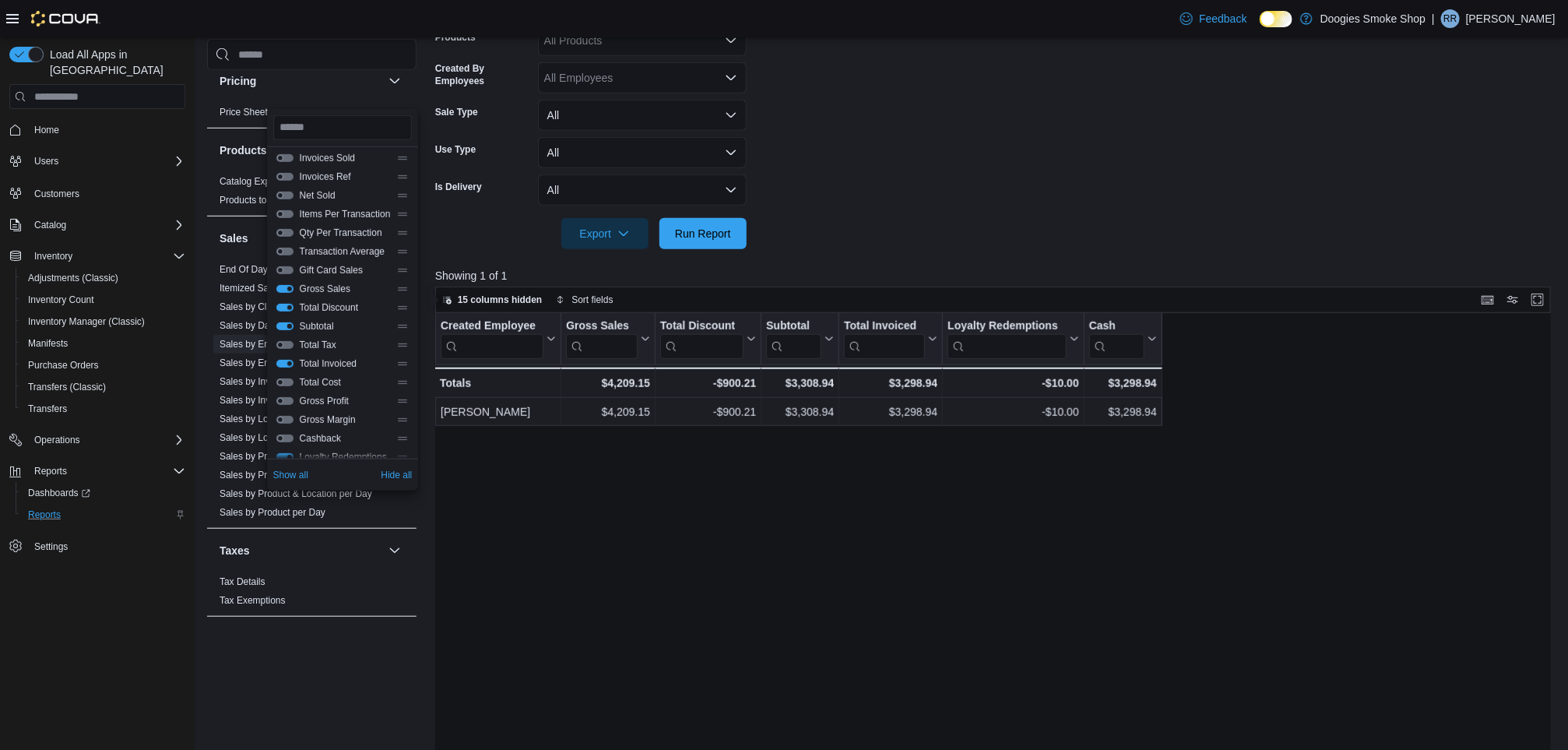
click at [285, 326] on button "Subtotal" at bounding box center [285, 326] width 17 height 8
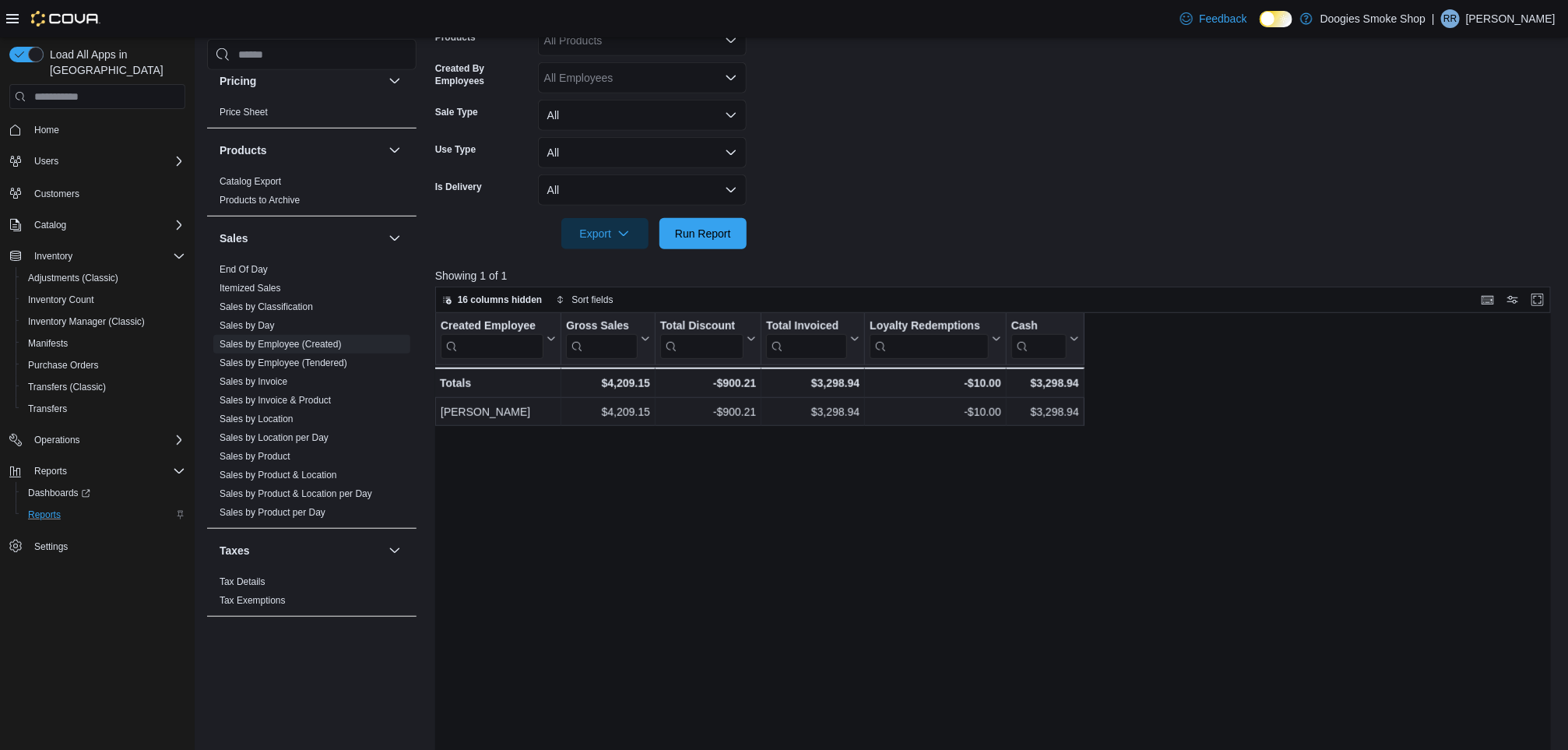
click at [717, 559] on div "Created Employee Click to view column header actions Gross Sales Click to view …" at bounding box center [999, 599] width 1127 height 572
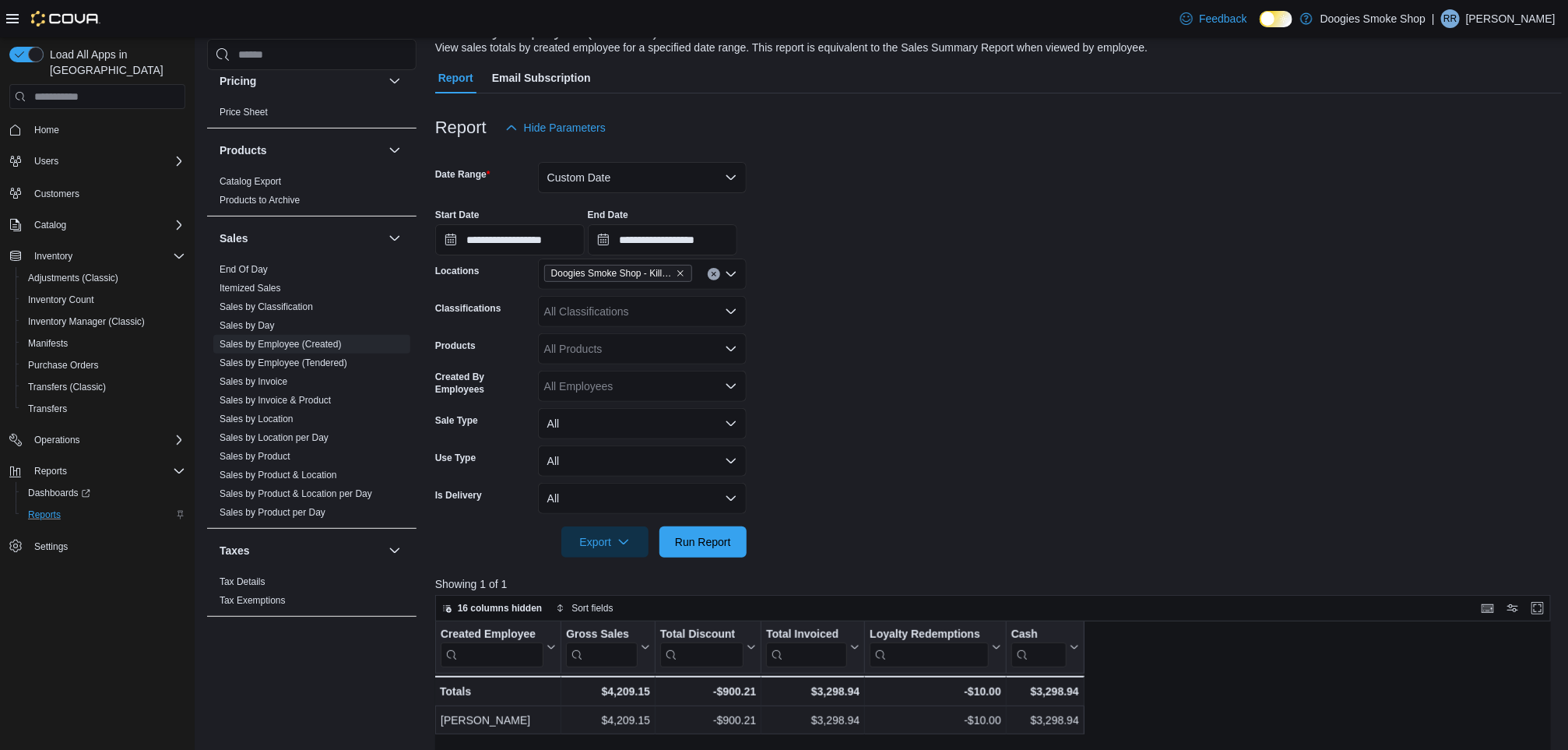
scroll to position [75, 0]
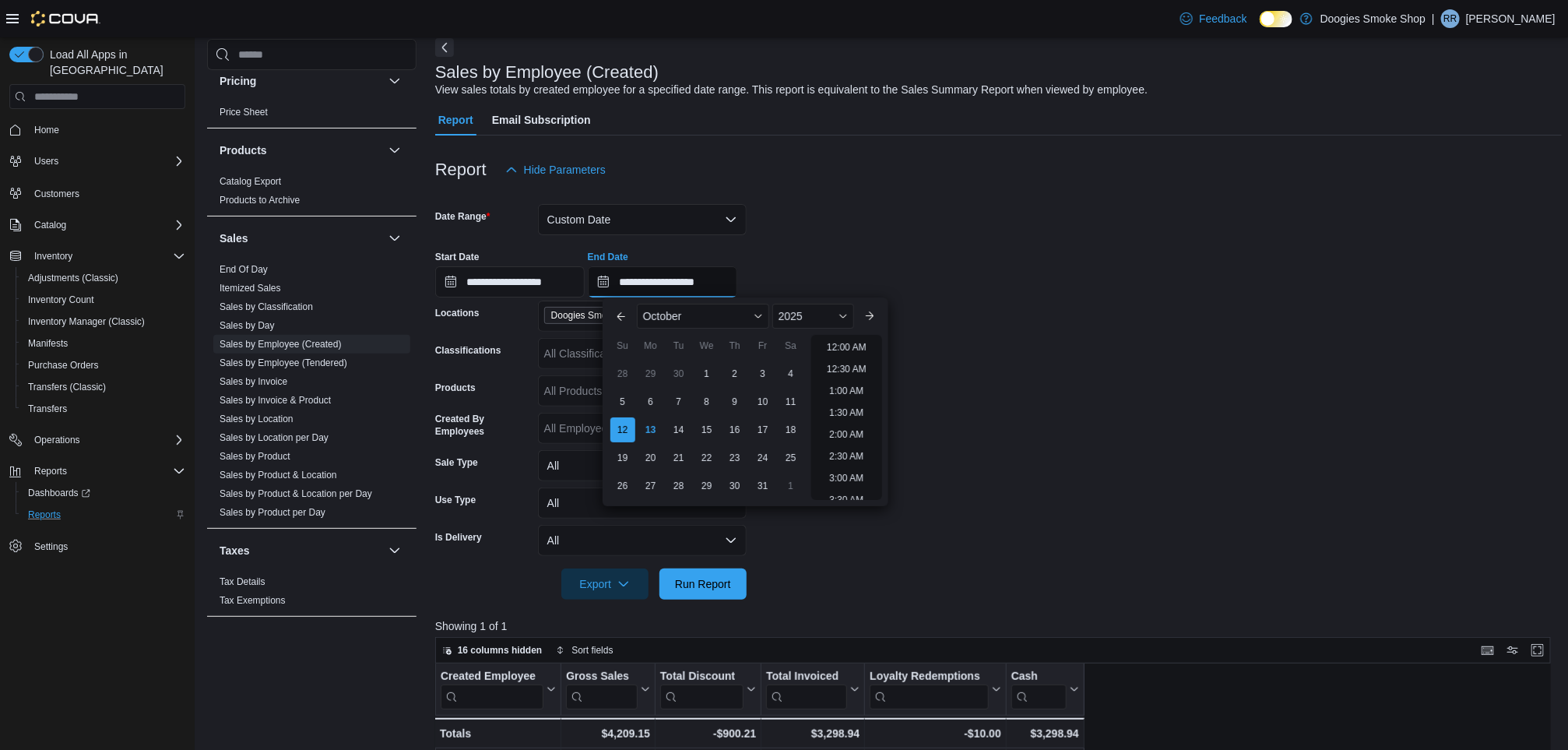
click at [671, 280] on input "**********" at bounding box center [662, 282] width 150 height 31
click at [797, 402] on div "11" at bounding box center [790, 401] width 27 height 27
type input "**********"
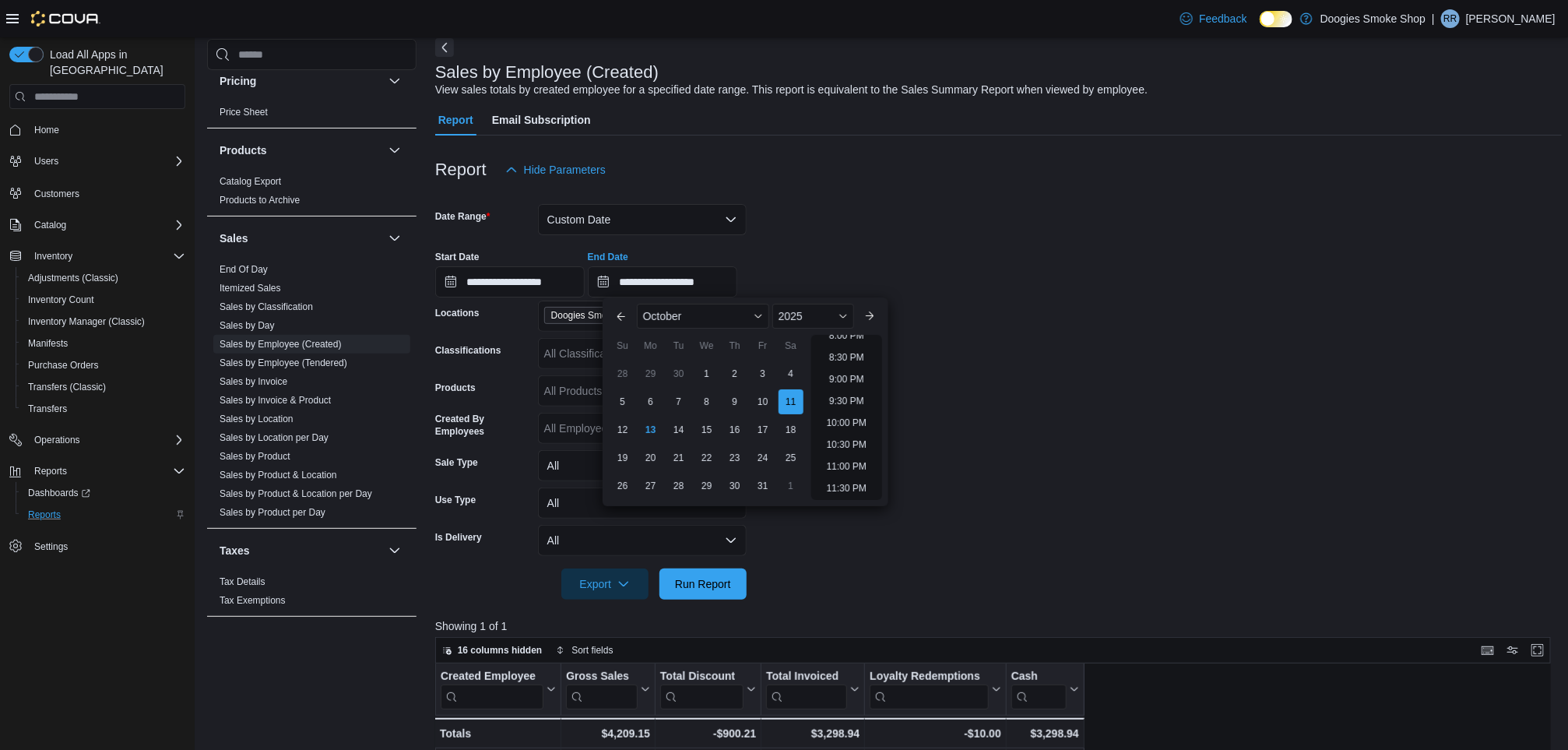
click at [1049, 421] on form "**********" at bounding box center [999, 392] width 1127 height 414
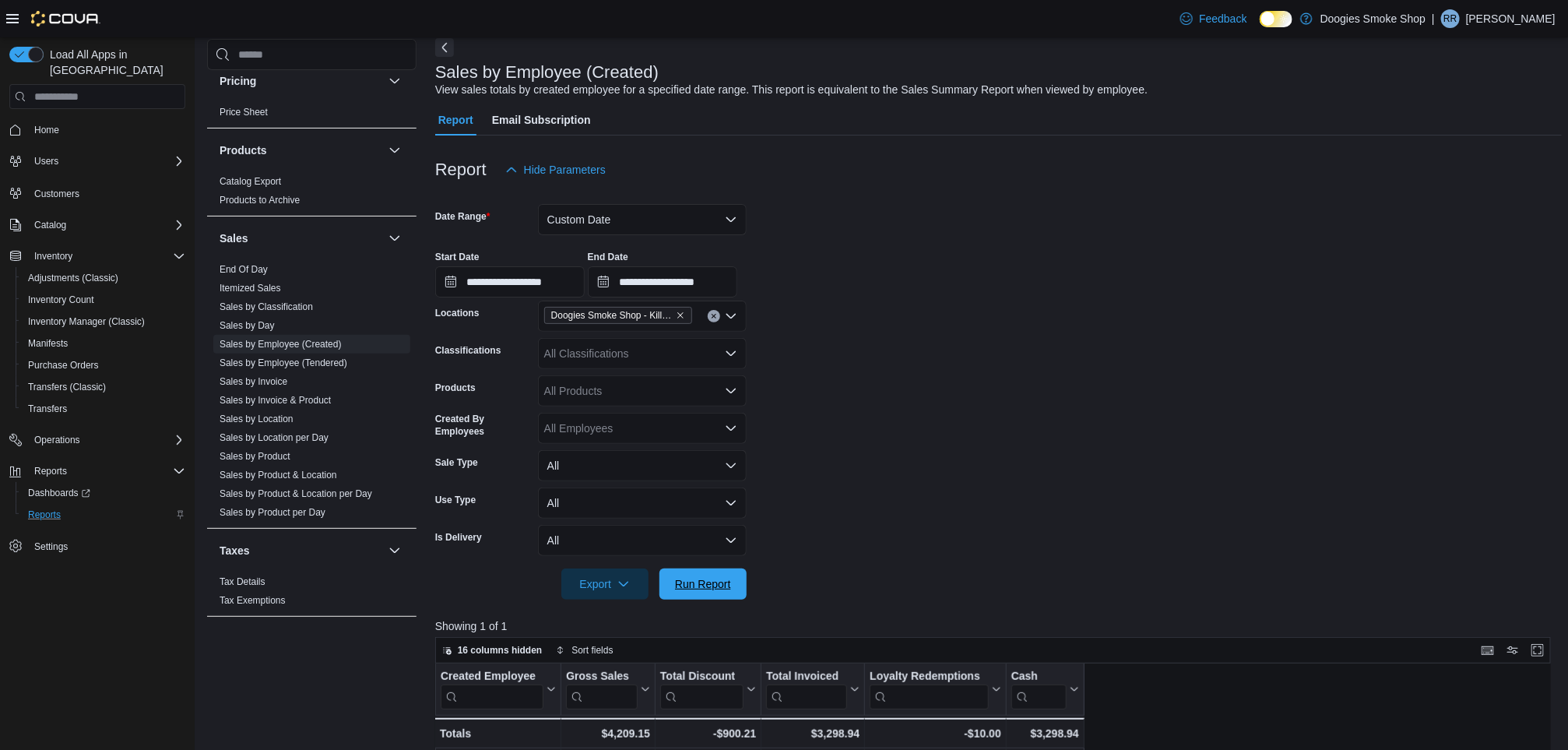
drag, startPoint x: 698, startPoint y: 579, endPoint x: 876, endPoint y: 562, distance: 178.8
click at [698, 580] on span "Run Report" at bounding box center [702, 584] width 56 height 16
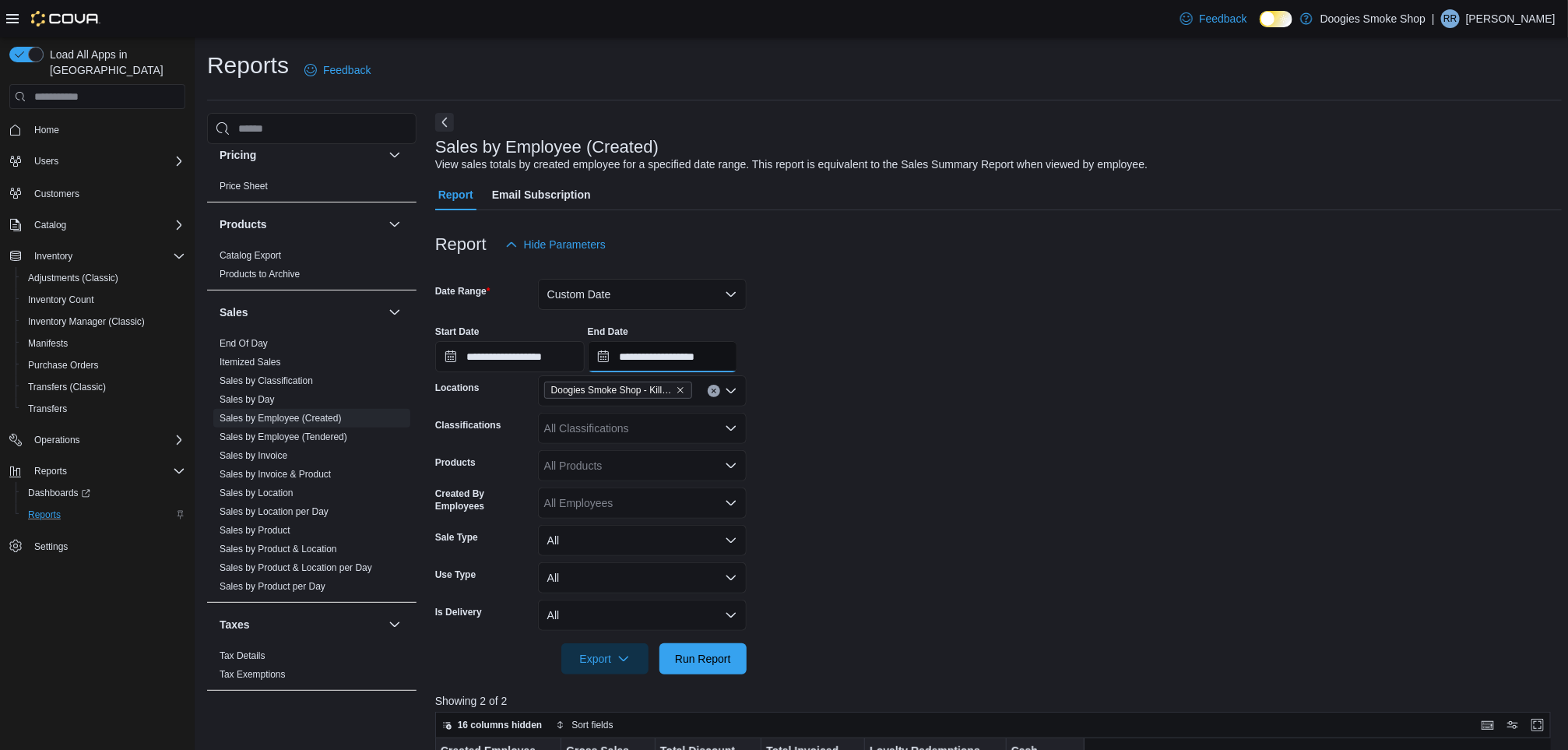
click at [678, 356] on input "**********" at bounding box center [662, 357] width 150 height 31
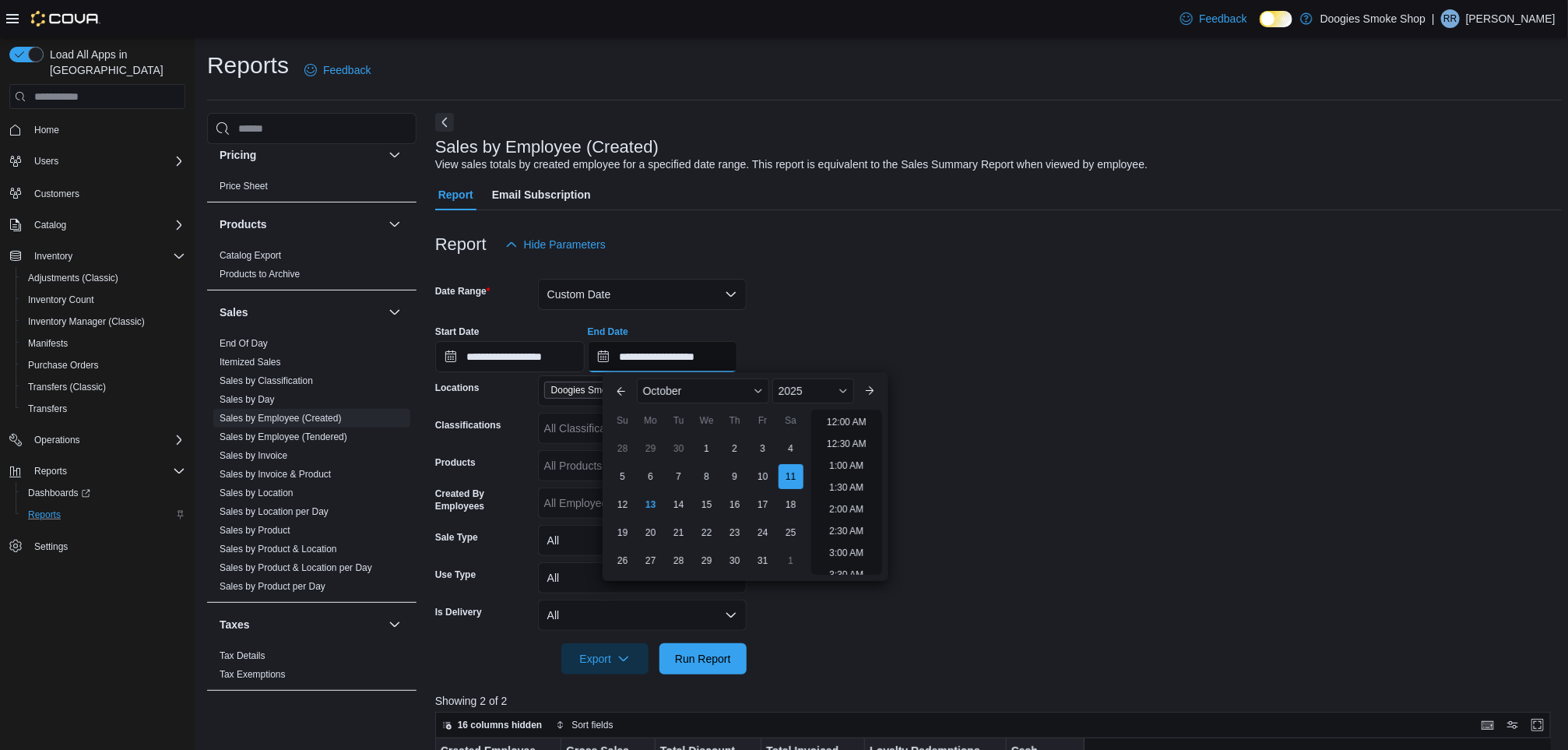
scroll to position [883, 0]
click at [764, 472] on div "10" at bounding box center [762, 476] width 27 height 27
type input "**********"
click at [722, 655] on span "Run Report" at bounding box center [702, 658] width 56 height 16
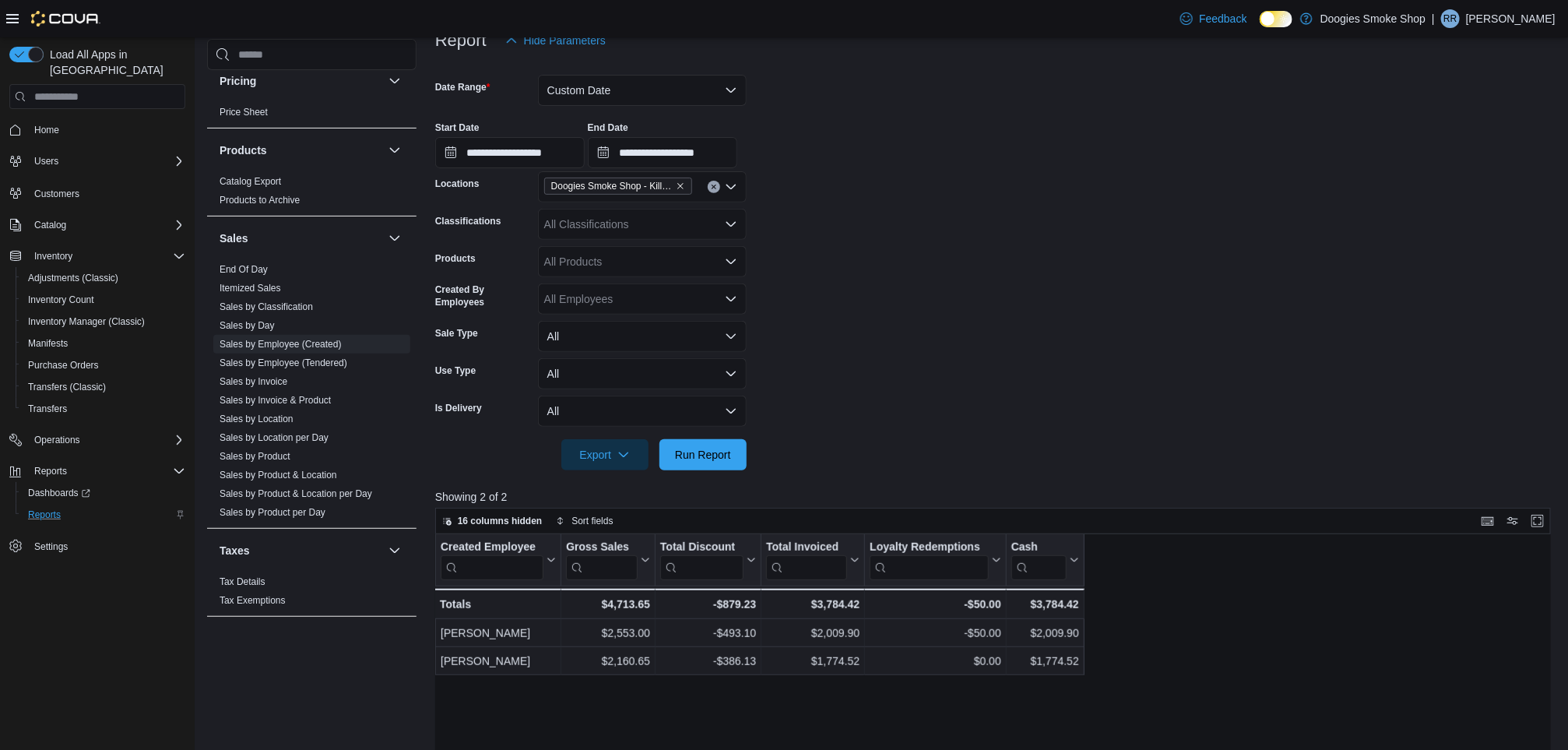
scroll to position [234, 0]
